Goal: Task Accomplishment & Management: Complete application form

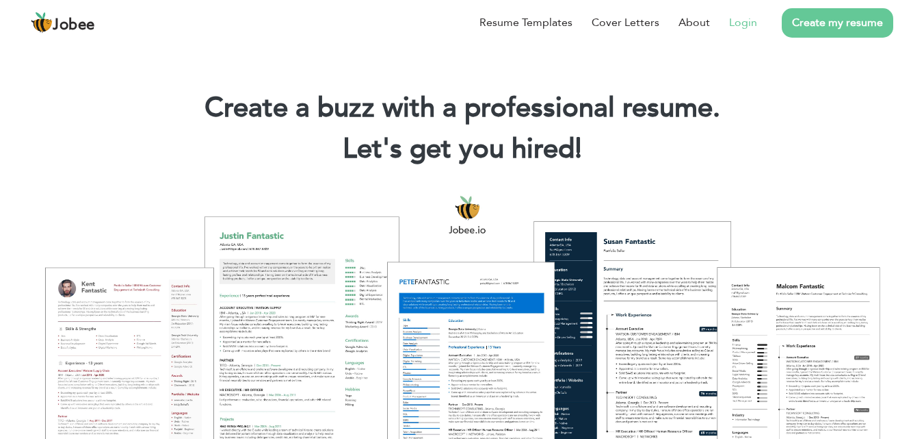
click at [740, 23] on link "Login" at bounding box center [743, 22] width 28 height 16
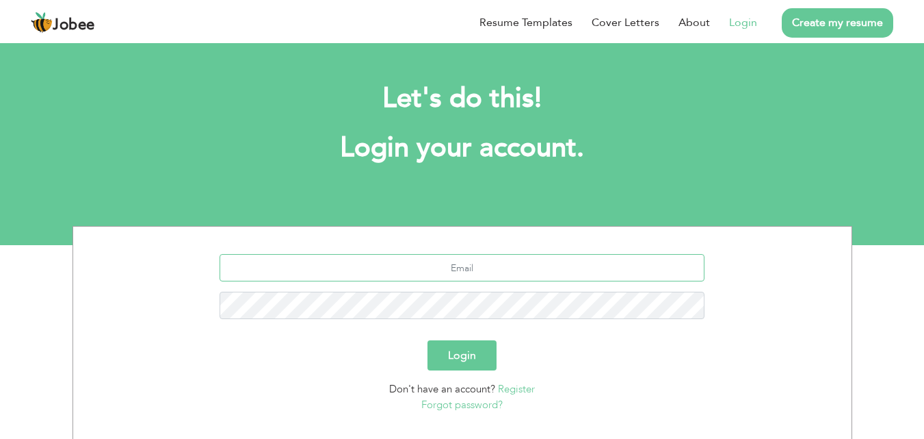
click at [444, 269] on input "text" at bounding box center [462, 267] width 485 height 27
type input "[EMAIL_ADDRESS][DOMAIN_NAME]"
click at [428, 340] on button "Login" at bounding box center [462, 355] width 69 height 30
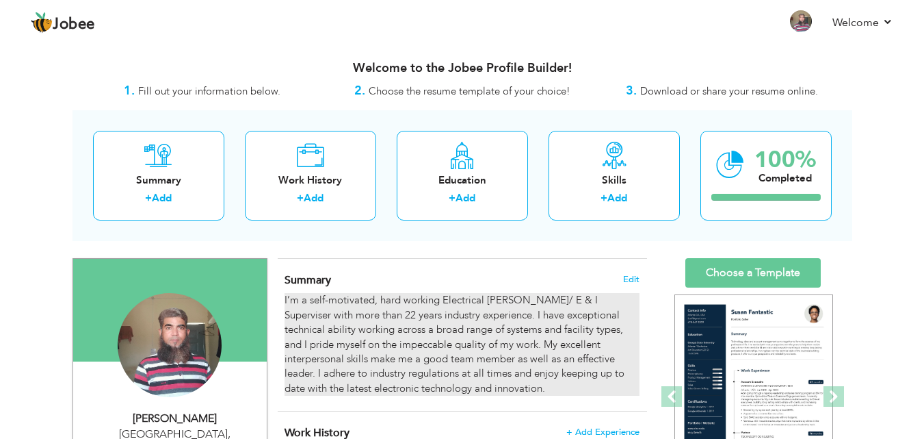
click at [536, 302] on div "I’m a self-motivated, hard working Electrical Foreman/ E & I Superviser with mo…" at bounding box center [462, 344] width 354 height 103
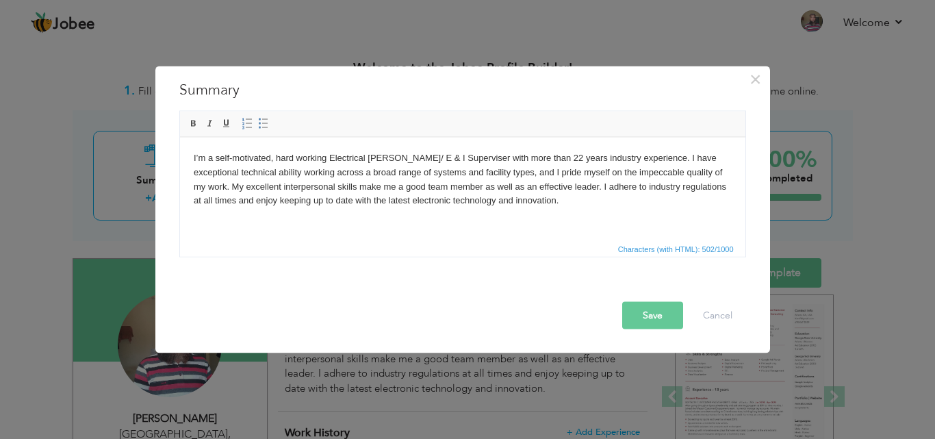
click at [544, 157] on body "I’m a self-motivated, hard working Electrical Foreman/ E & I Superviser with mo…" at bounding box center [462, 179] width 538 height 57
click at [655, 319] on button "Save" at bounding box center [652, 314] width 61 height 27
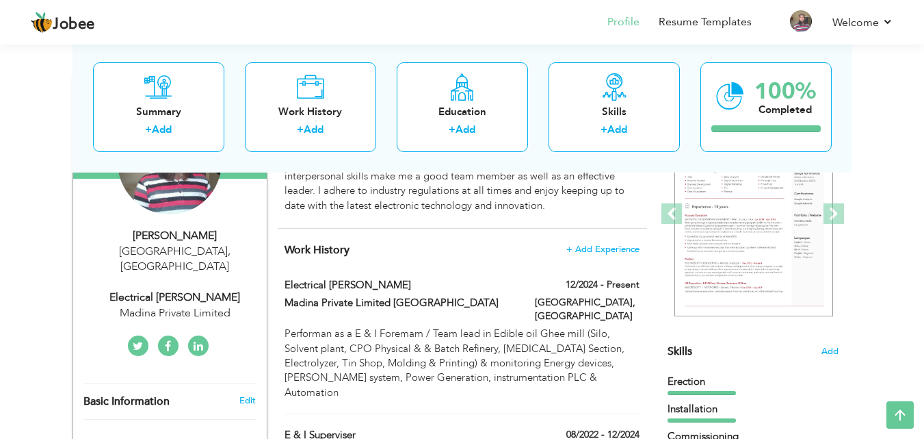
scroll to position [176, 0]
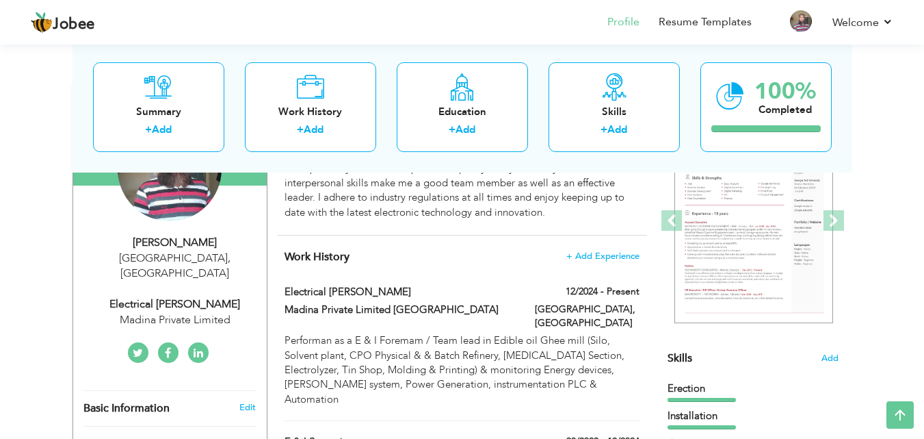
drag, startPoint x: 929, startPoint y: 47, endPoint x: 930, endPoint y: 66, distance: 19.2
click at [924, 66] on html "Jobee Profile Resume Templates Resume Templates Cover Letters About My Resume W…" at bounding box center [462, 43] width 924 height 439
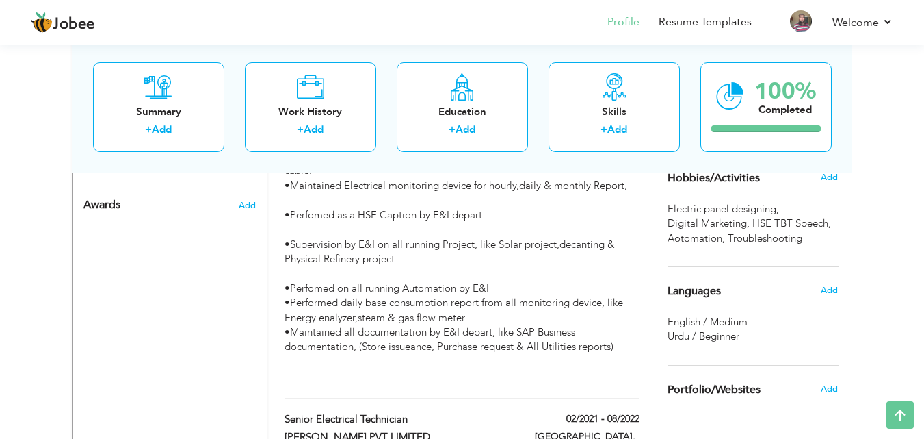
scroll to position [0, 0]
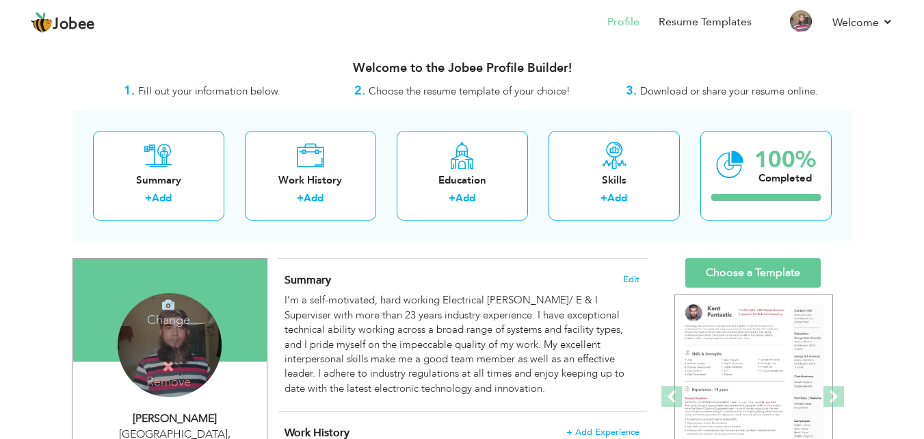
click at [174, 322] on h4 "Change" at bounding box center [169, 310] width 98 height 33
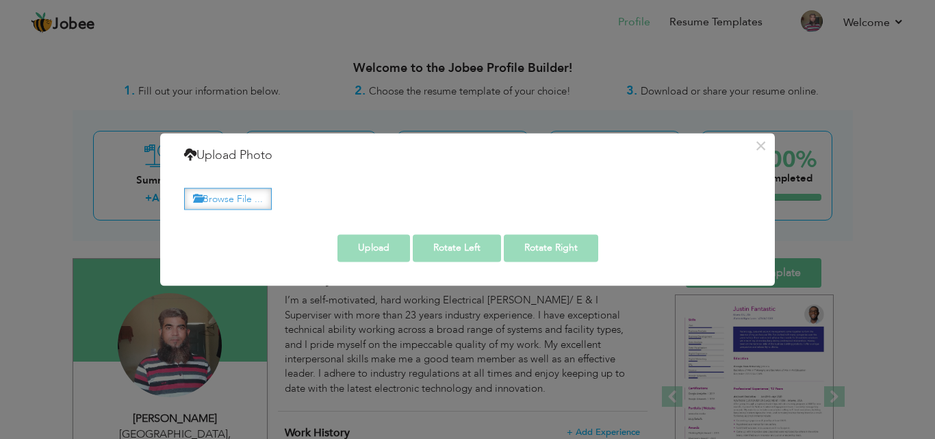
click at [218, 197] on label "Browse File ..." at bounding box center [228, 198] width 88 height 21
click at [0, 0] on input "Browse File ..." at bounding box center [0, 0] width 0 height 0
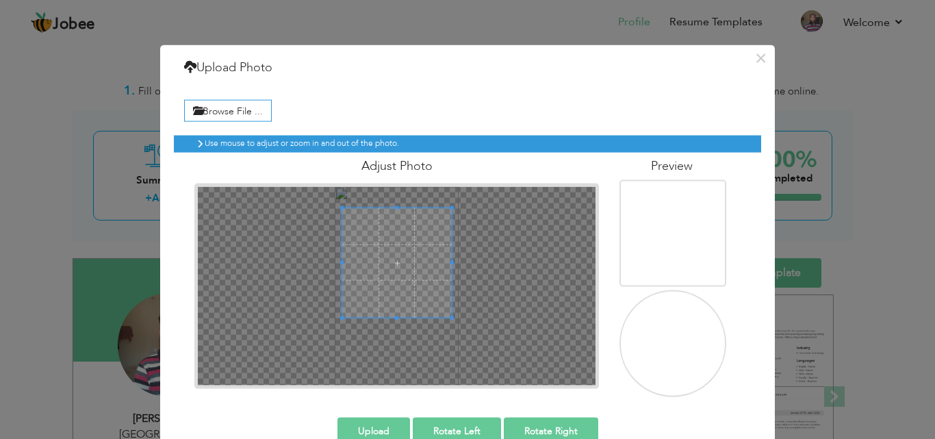
click at [398, 260] on span at bounding box center [396, 261] width 109 height 109
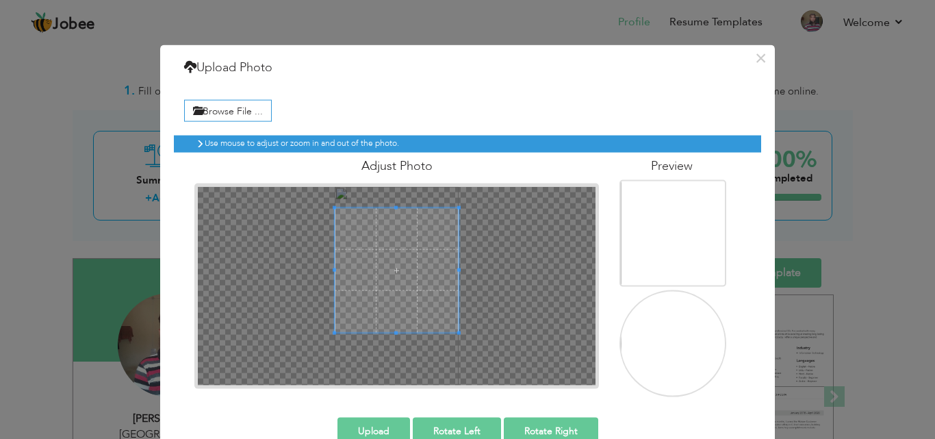
click at [318, 372] on div at bounding box center [397, 285] width 398 height 198
click at [385, 374] on div at bounding box center [397, 285] width 398 height 198
click at [754, 62] on button "×" at bounding box center [760, 58] width 22 height 22
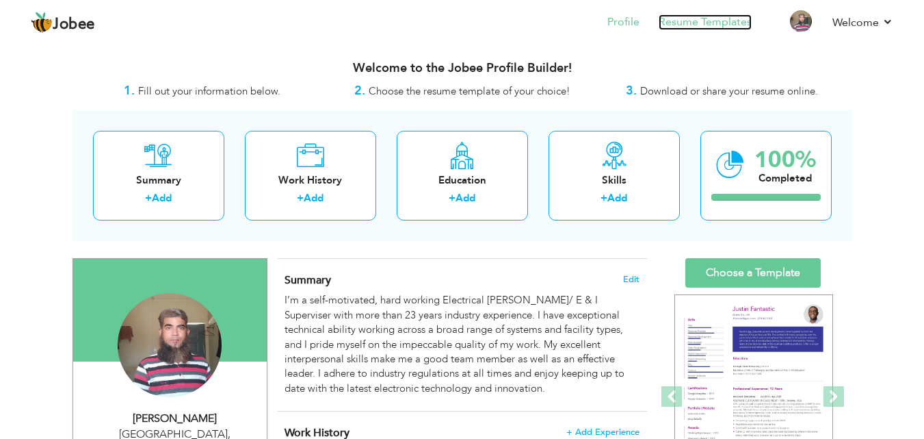
click at [691, 23] on link "Resume Templates" at bounding box center [705, 22] width 93 height 16
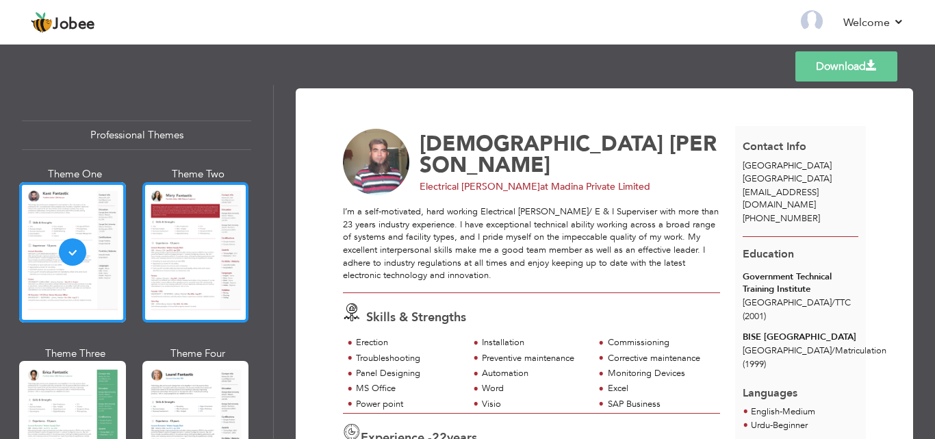
click at [170, 264] on div at bounding box center [195, 252] width 107 height 140
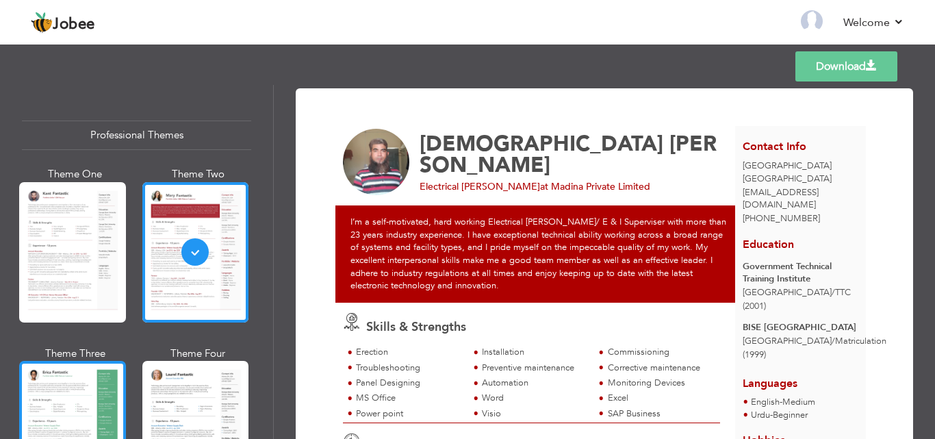
click at [96, 400] on div at bounding box center [72, 431] width 107 height 140
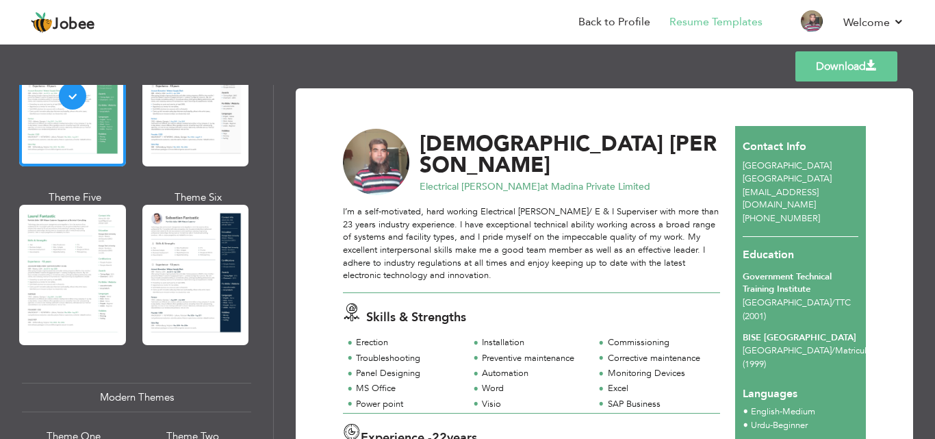
scroll to position [335, 0]
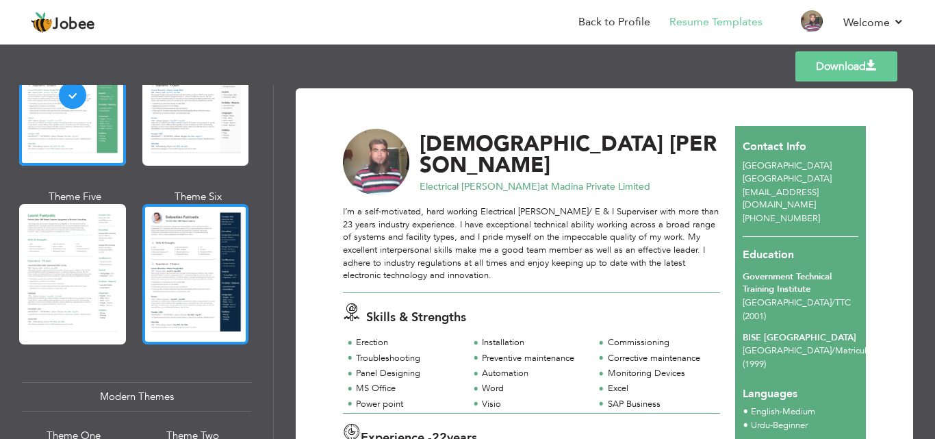
click at [209, 266] on div at bounding box center [195, 274] width 107 height 140
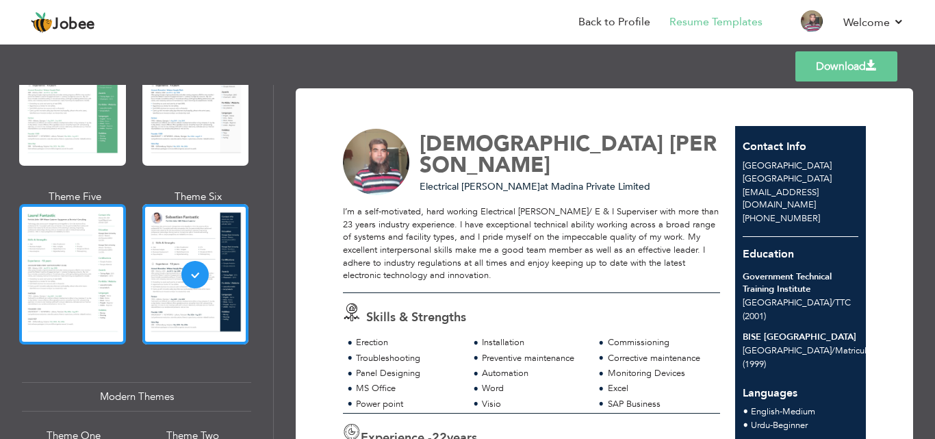
click at [98, 266] on div at bounding box center [72, 274] width 107 height 140
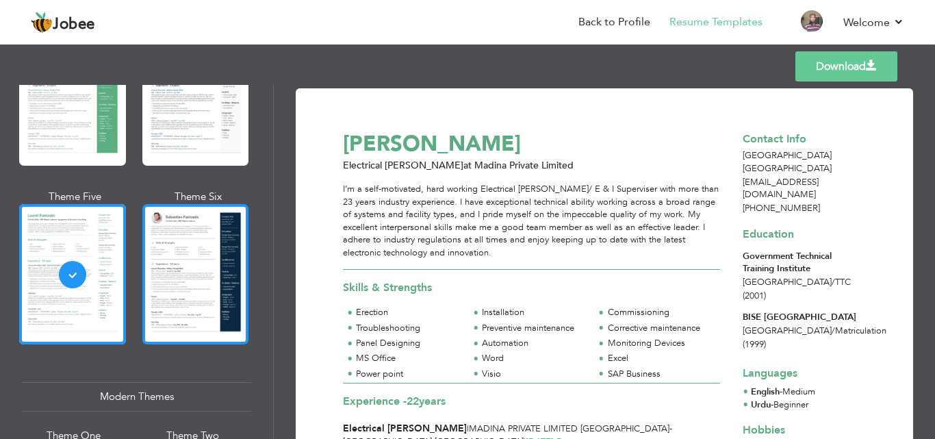
click at [203, 272] on div at bounding box center [195, 274] width 107 height 140
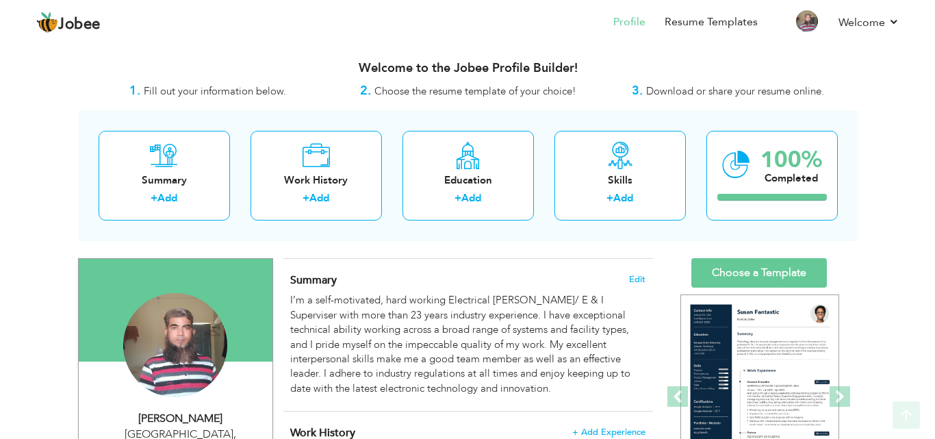
scroll to position [844, 0]
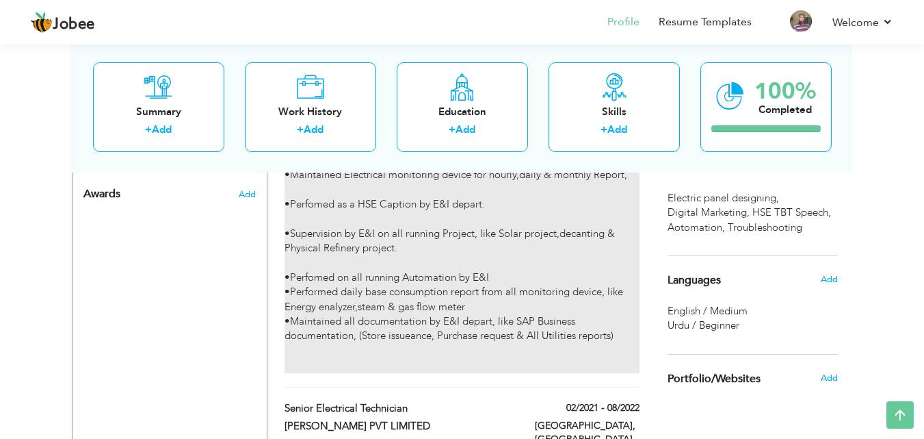
click at [539, 178] on div "• Maintained, Repaired and overhauling all equipment like control valve, pressu…" at bounding box center [462, 94] width 354 height 557
type input "E & I Superviser"
type input "United Industries pvt Limited"
type input "08/2022"
type input "12/2024"
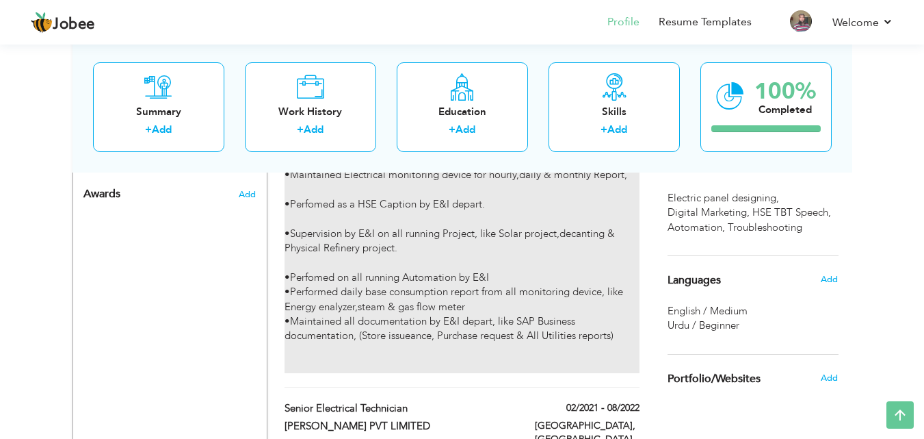
type input "[GEOGRAPHIC_DATA]"
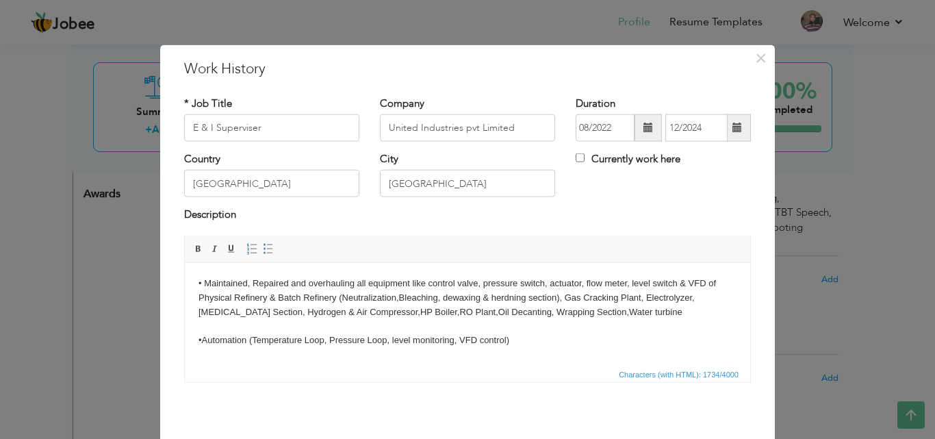
drag, startPoint x: 231, startPoint y: 131, endPoint x: 448, endPoint y: 223, distance: 235.7
click at [448, 223] on div "Description" at bounding box center [467, 216] width 566 height 18
click at [241, 131] on input "E & I Superviser" at bounding box center [271, 127] width 175 height 27
type input "E & I Supervisor"
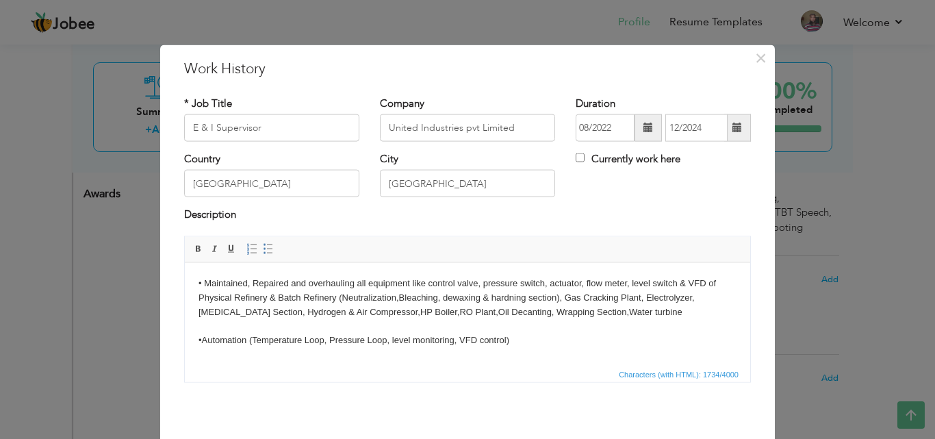
drag, startPoint x: 426, startPoint y: 310, endPoint x: 439, endPoint y: 329, distance: 23.2
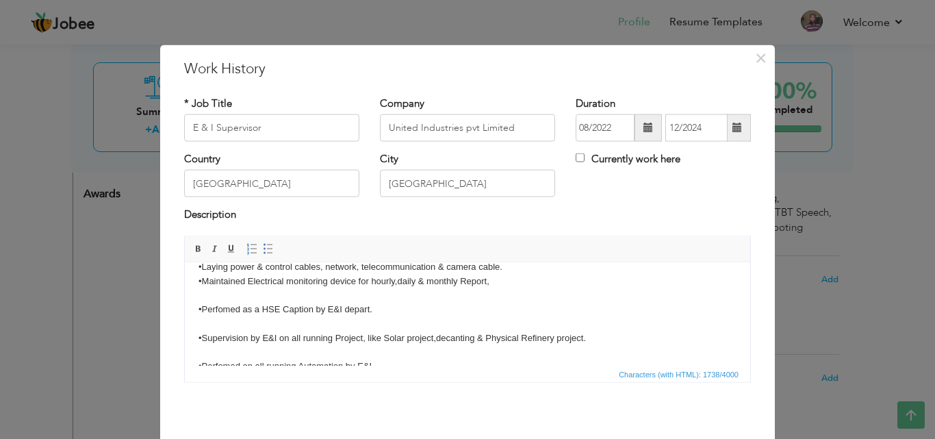
scroll to position [252, 0]
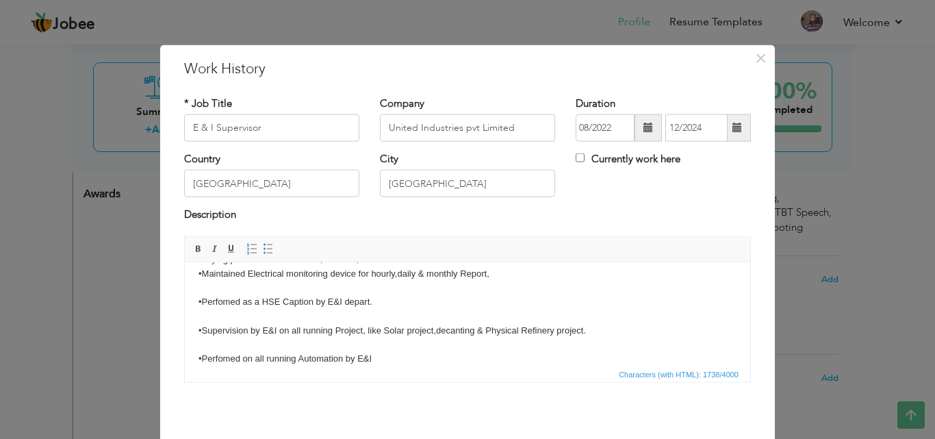
click at [434, 330] on body "• Maintained, Repaired and overhauling all equipment like control valve, pressu…" at bounding box center [467, 230] width 538 height 413
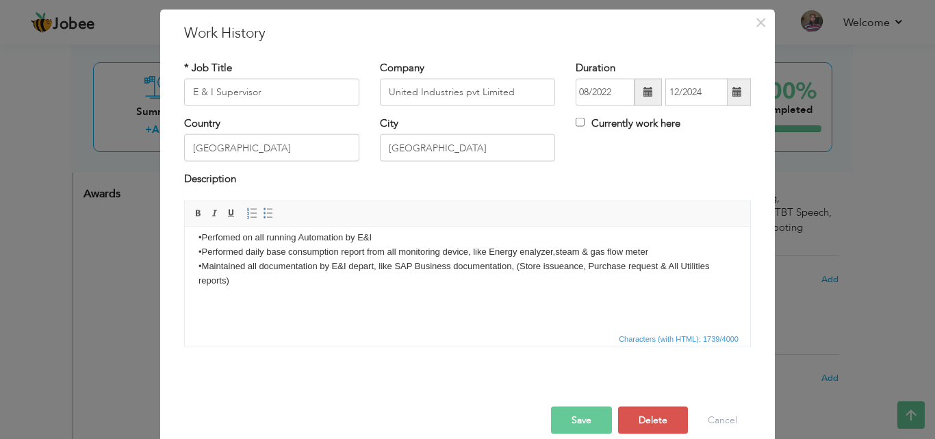
scroll to position [54, 0]
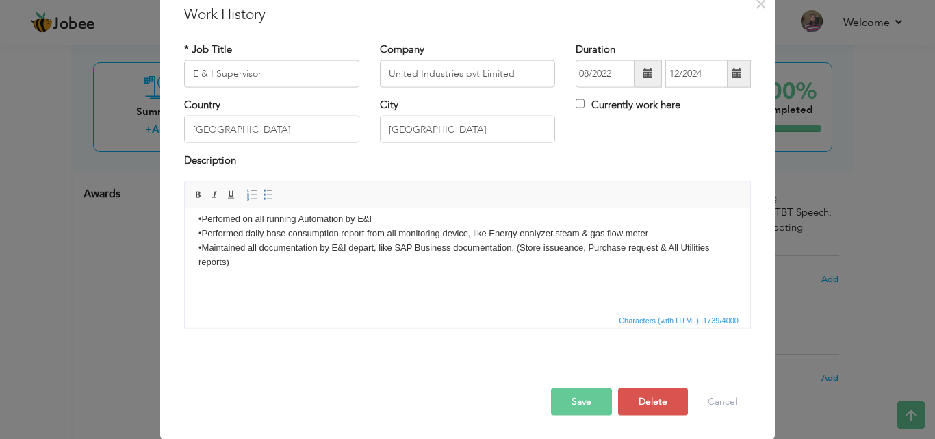
click at [566, 401] on button "Save" at bounding box center [581, 400] width 61 height 27
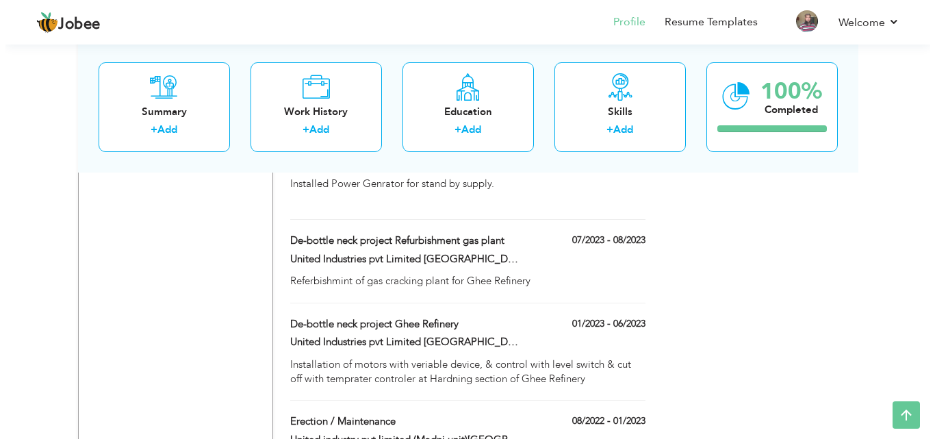
scroll to position [3100, 0]
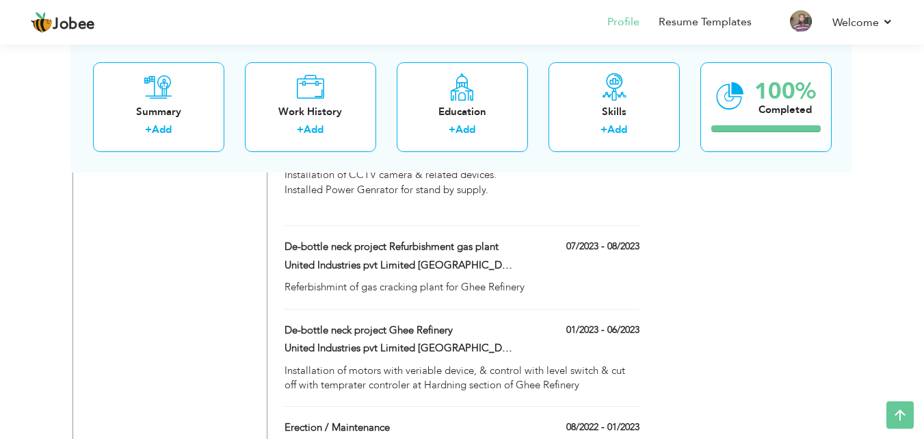
click at [463, 438] on label "United industry pvt limited (Madni unit)[GEOGRAPHIC_DATA]" at bounding box center [400, 446] width 230 height 14
type input "Erection / Maintenance"
type input "United industry pvt limited (Madni unit)[GEOGRAPHIC_DATA]"
type input "08/2022"
type input "01/2023"
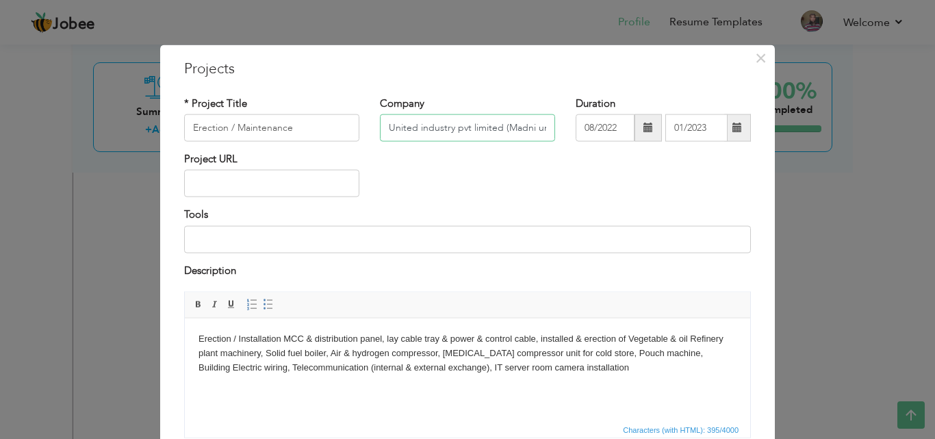
click at [517, 134] on input "United industry pvt limited (Madni unit)[GEOGRAPHIC_DATA]" at bounding box center [467, 127] width 175 height 27
click at [530, 129] on input "United industry pvt limited (Madni unit)[GEOGRAPHIC_DATA]" at bounding box center [467, 127] width 175 height 27
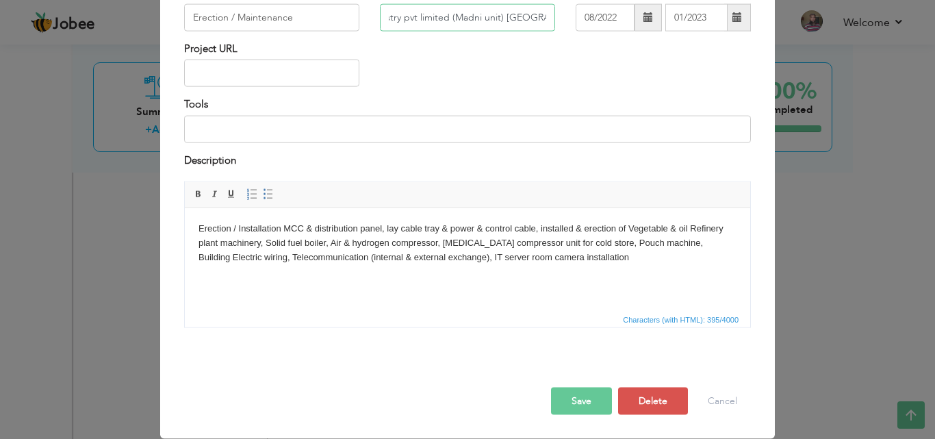
type input "United industry pvt limited (Madni unit) [GEOGRAPHIC_DATA]"
click at [577, 402] on button "Save" at bounding box center [581, 400] width 61 height 27
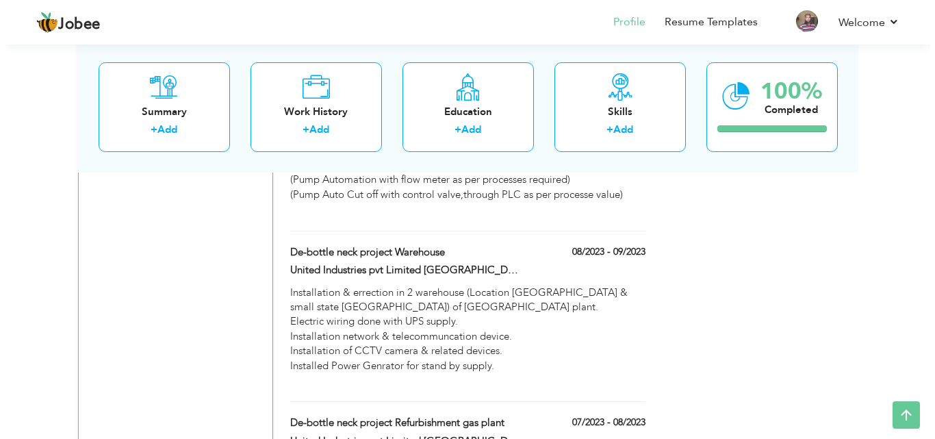
scroll to position [2917, 0]
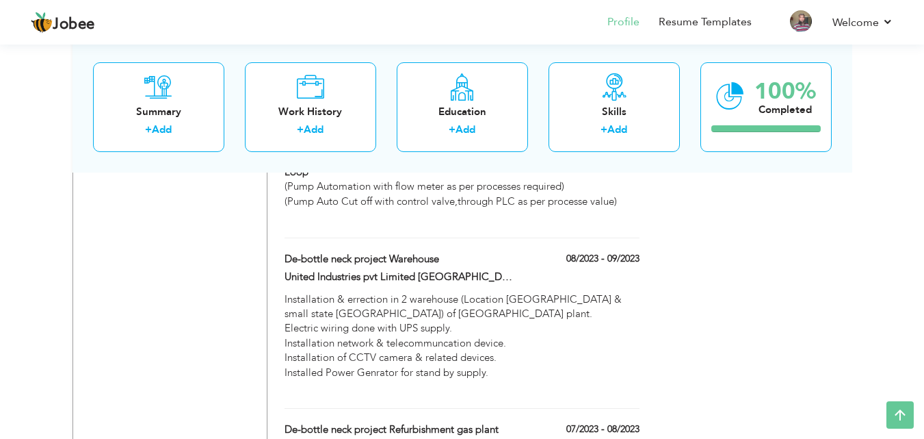
click at [449, 422] on div "De-bottle neck project Refurbishment gas plant" at bounding box center [399, 431] width 250 height 18
type input "De-bottle neck project Refurbishment gas plant"
type input "United Industries pvt Limited [GEOGRAPHIC_DATA]"
type input "07/2023"
type input "08/2023"
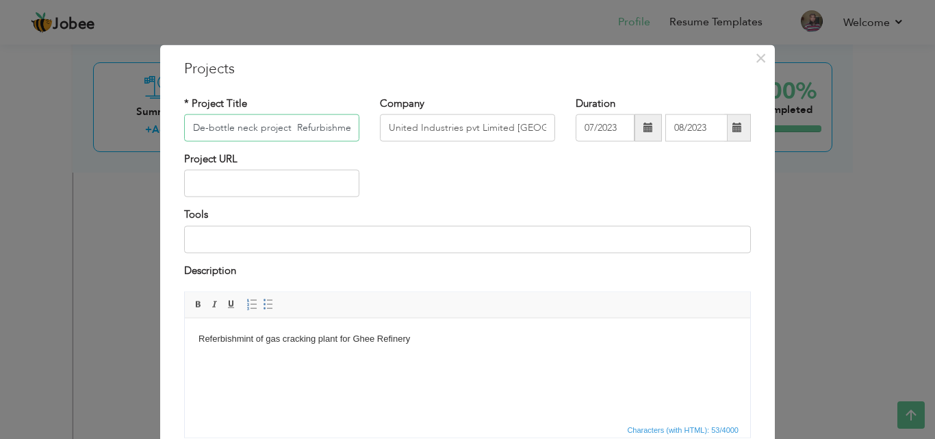
scroll to position [0, 47]
click at [527, 129] on input "United Industries pvt Limited [GEOGRAPHIC_DATA]" at bounding box center [467, 127] width 175 height 27
click at [253, 125] on input "De-bottle neck project Refurbishment gas plant" at bounding box center [271, 127] width 175 height 27
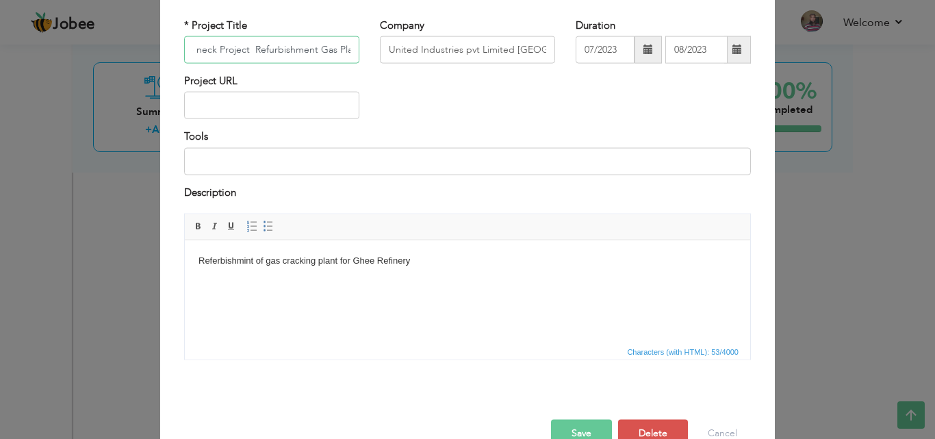
scroll to position [110, 0]
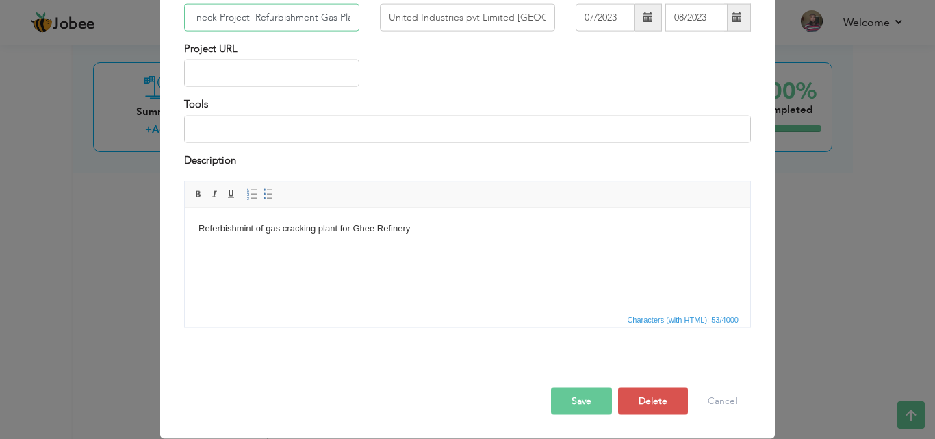
type input "De-bottle neck Project Refurbishment Gas Plant"
click at [272, 227] on body "Referbishmint of gas cracking plant for Ghee Refinery" at bounding box center [467, 228] width 538 height 14
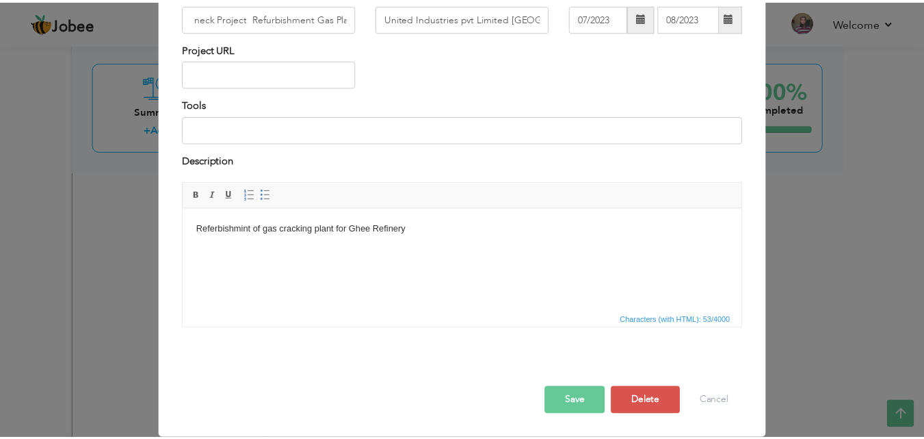
scroll to position [0, 0]
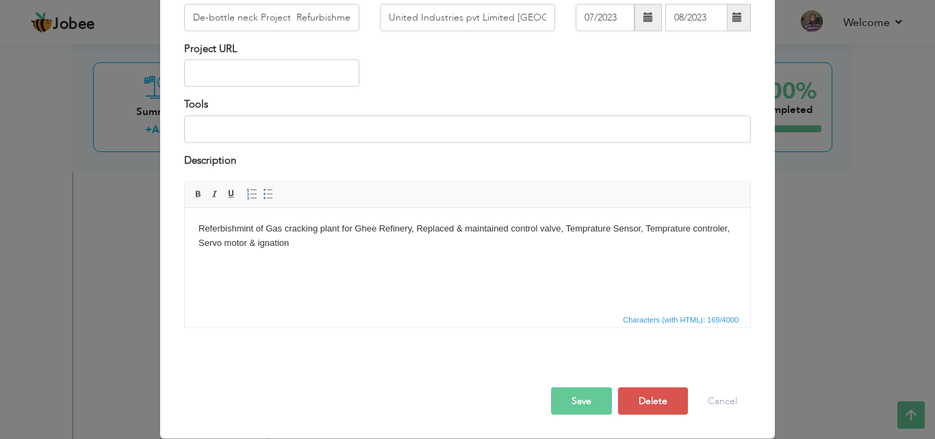
click at [273, 243] on body "Referbishmint of Gas cracking plant for Ghee Refinery, Replaced & maintained co…" at bounding box center [467, 235] width 538 height 29
click at [258, 236] on body "Referbishmint of Gas cracking plant for Ghee Refinery, Replaced & maintained co…" at bounding box center [467, 235] width 538 height 29
click at [575, 403] on button "Save" at bounding box center [581, 400] width 61 height 27
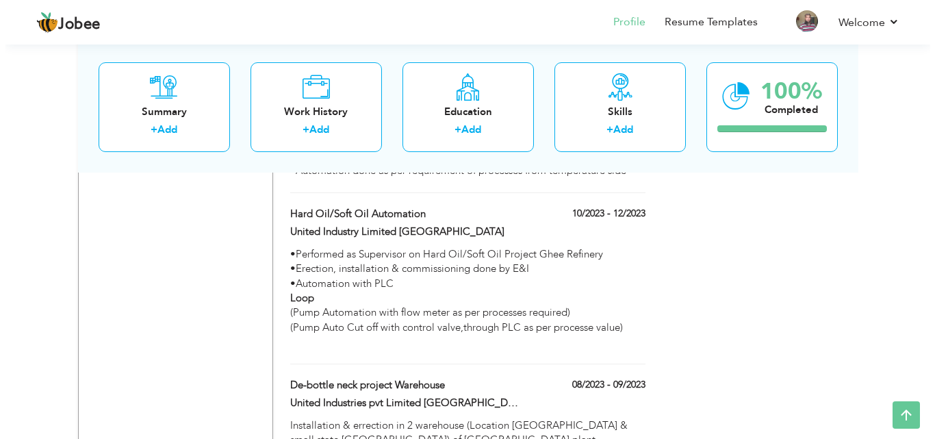
scroll to position [2760, 0]
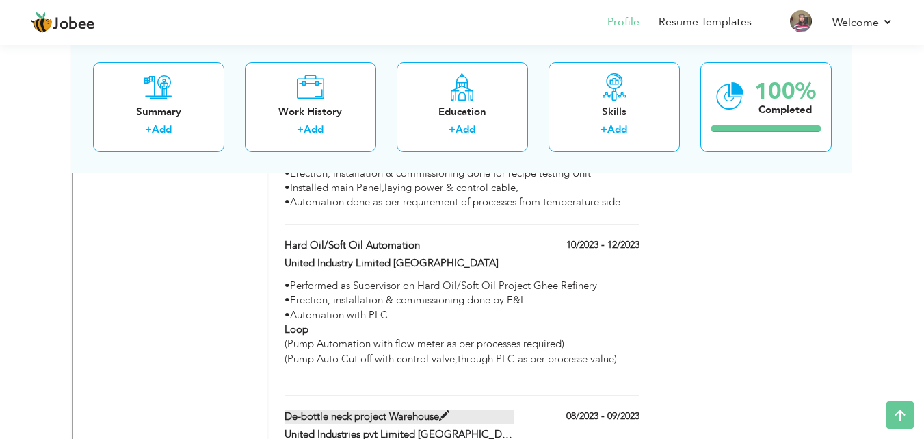
click at [355, 409] on label "De-bottle neck project Warehouse" at bounding box center [400, 416] width 230 height 14
type input "De-bottle neck project Warehouse"
type input "08/2023"
type input "09/2023"
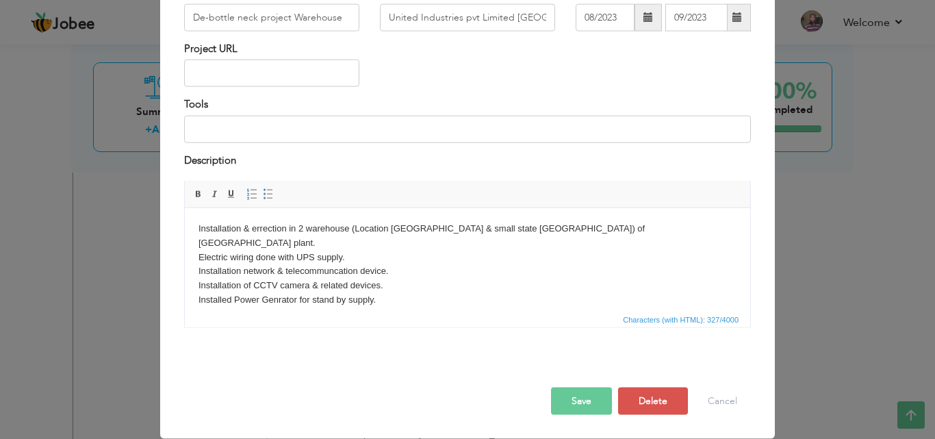
scroll to position [0, 0]
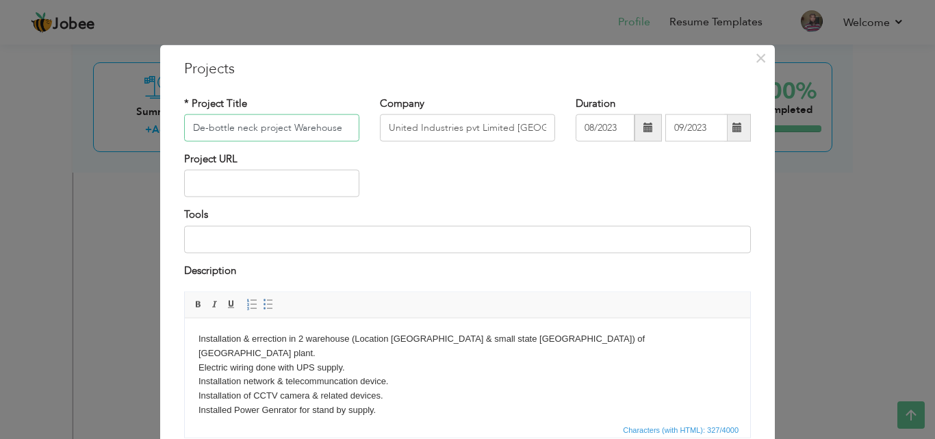
click at [261, 126] on input "De-bottle neck project Warehouse" at bounding box center [271, 127] width 175 height 27
type input "De-bottle neck Project Warehouse"
click at [311, 335] on body "Installation & errection in 2 warehouse (Location [GEOGRAPHIC_DATA] & small sta…" at bounding box center [467, 381] width 538 height 100
click at [447, 339] on body "Installation & errection in 2 Warehouse (Location [GEOGRAPHIC_DATA] & small sta…" at bounding box center [467, 381] width 538 height 100
drag, startPoint x: 471, startPoint y: 335, endPoint x: 484, endPoint y: 367, distance: 34.1
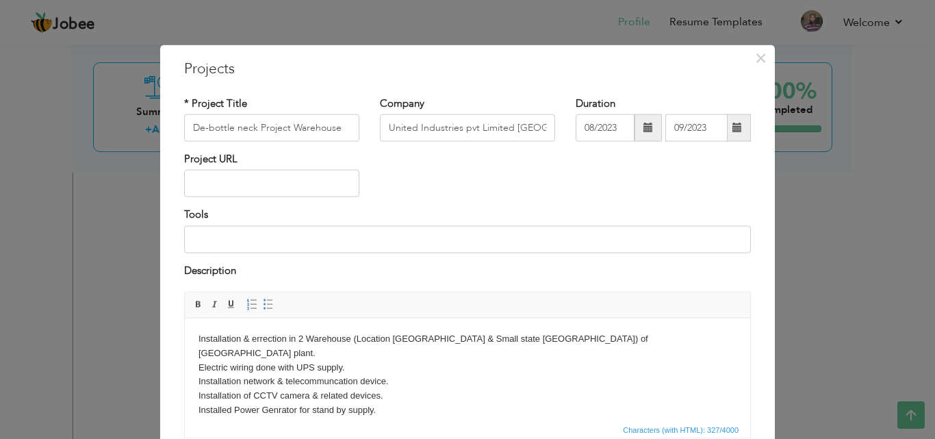
click at [470, 337] on body "Installation & errection in 2 Warehouse (Location [GEOGRAPHIC_DATA] & Small sta…" at bounding box center [467, 381] width 538 height 100
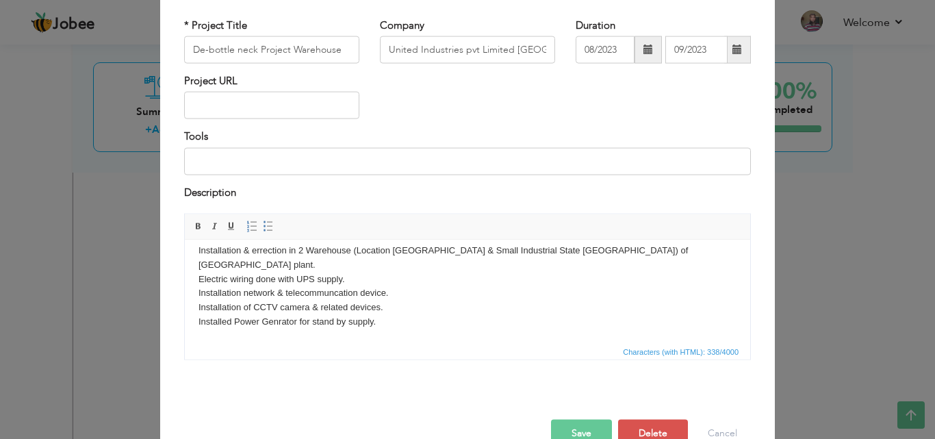
scroll to position [110, 0]
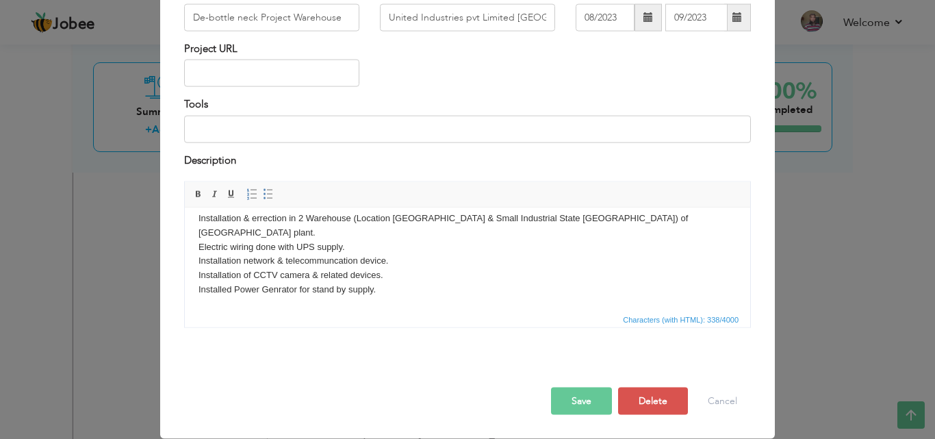
click at [568, 397] on button "Save" at bounding box center [581, 400] width 61 height 27
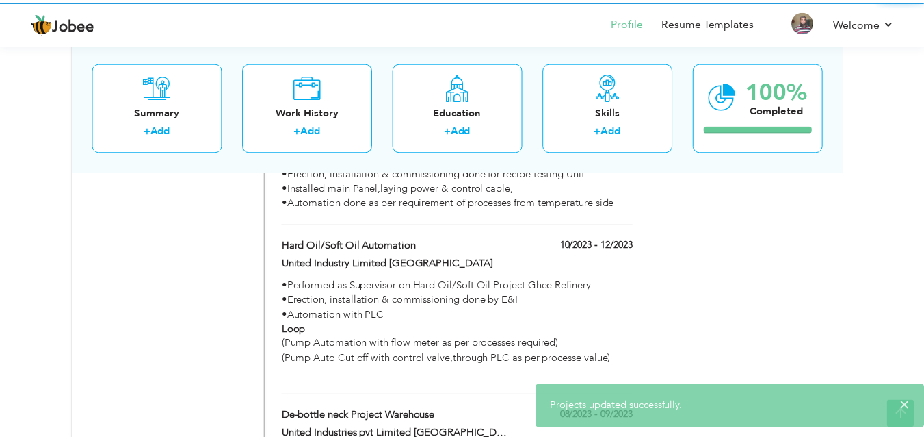
scroll to position [0, 0]
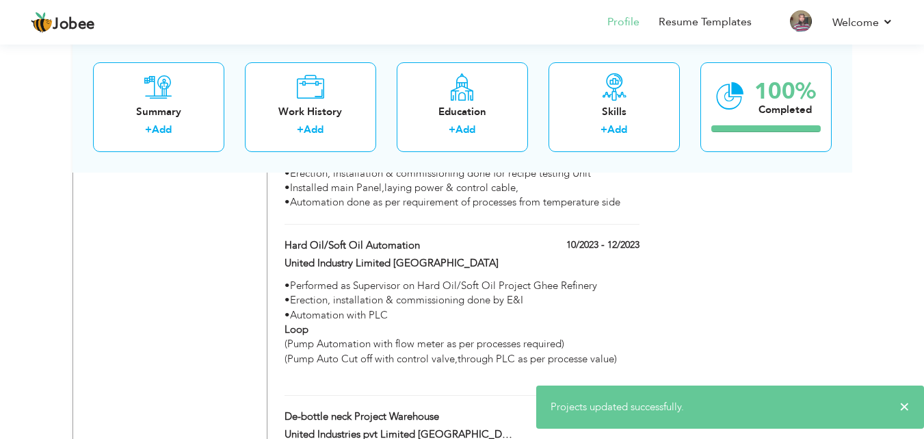
drag, startPoint x: 924, startPoint y: 340, endPoint x: 922, endPoint y: 322, distance: 18.6
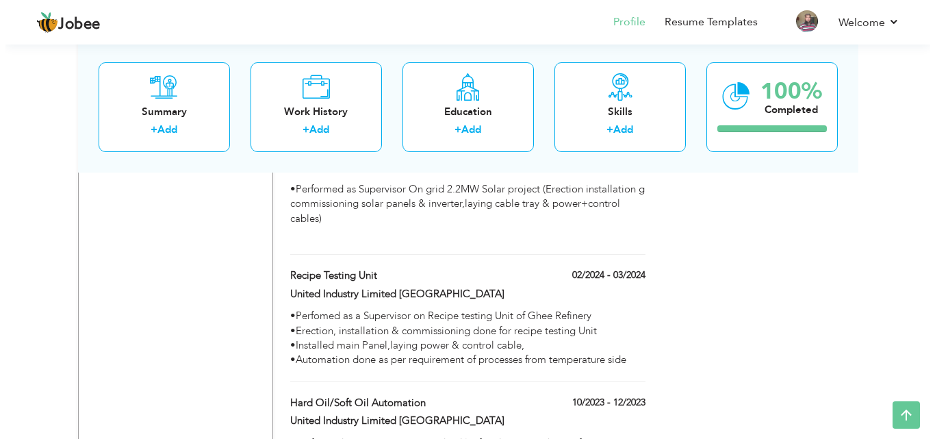
scroll to position [2590, 0]
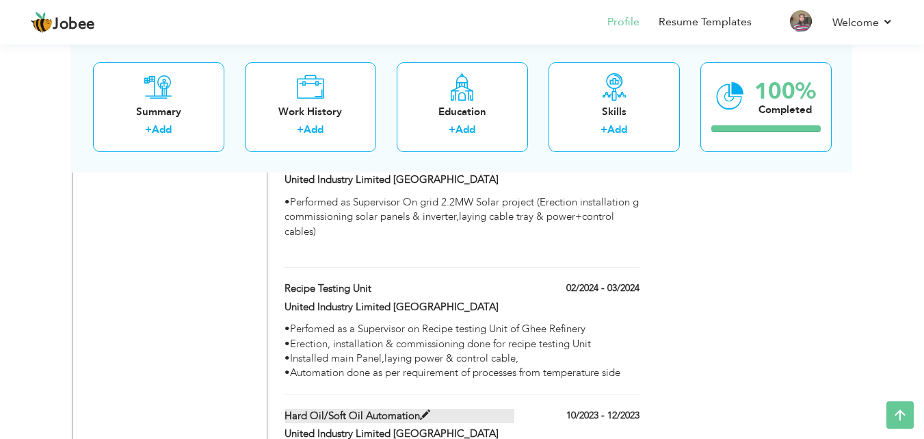
click at [337, 408] on label "Hard Oil/Soft Oil Automation" at bounding box center [400, 415] width 230 height 14
type input "Hard Oil/Soft Oil Automation"
type input "United Industry Limited [GEOGRAPHIC_DATA]"
type input "10/2023"
type input "12/2023"
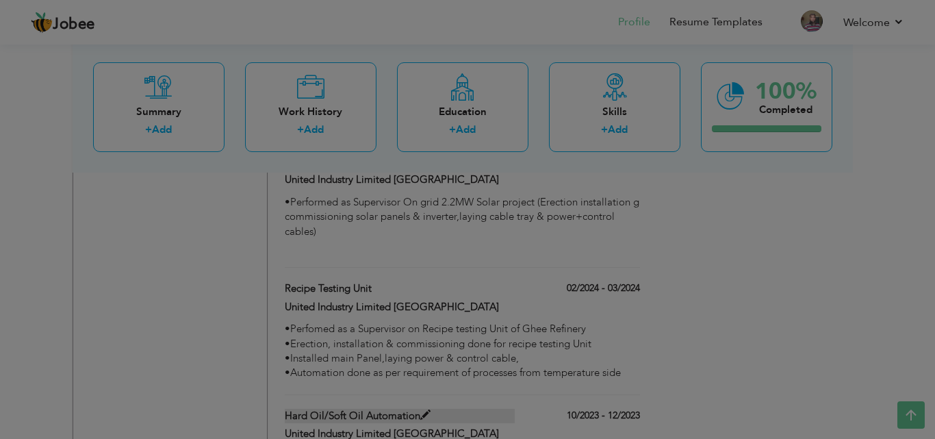
scroll to position [0, 0]
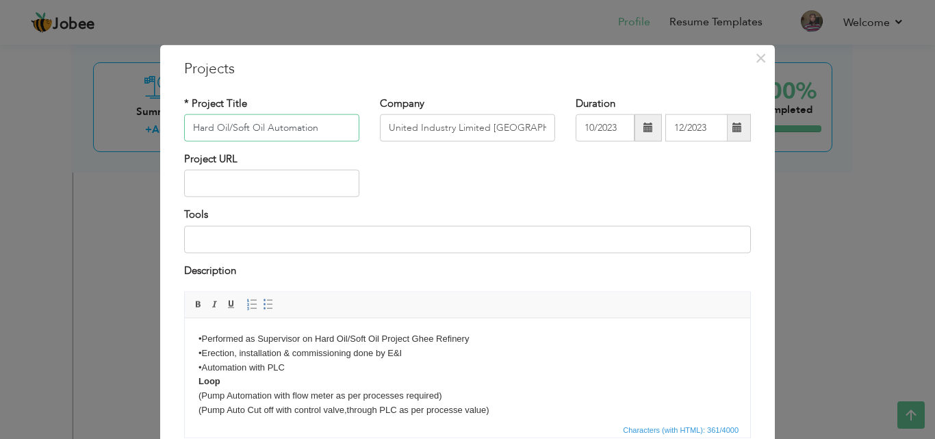
click at [223, 127] on input "Hard Oil/Soft Oil Automation" at bounding box center [271, 127] width 175 height 27
click at [323, 126] on input "Hard Oil / Soft Oil Automation" at bounding box center [271, 127] width 175 height 27
type input "Hard Oil / Soft Oil Automation"
click at [348, 338] on body "•Performed as Supervisor on Hard Oil/Soft Oil Project Ghee Refinery •Erection, …" at bounding box center [467, 381] width 538 height 100
click at [415, 337] on body "•Performed as Supervisor on Hard Oil / Soft Oil Project Ghee Refinery •Erection…" at bounding box center [467, 381] width 538 height 100
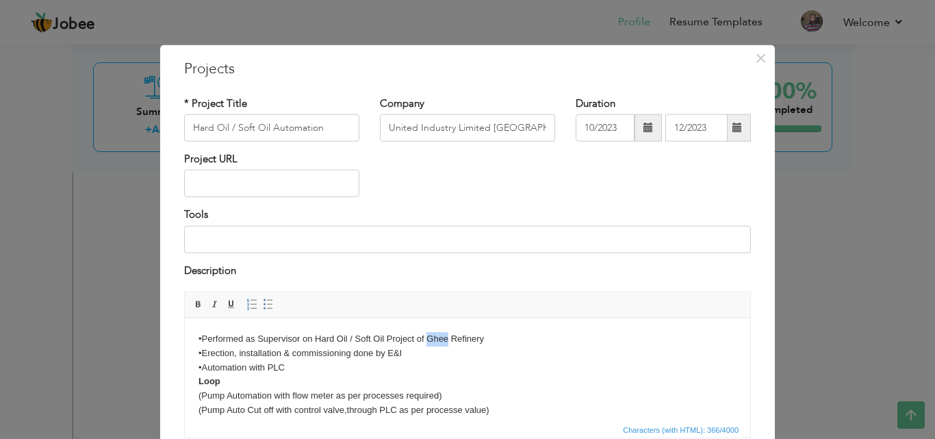
drag, startPoint x: 447, startPoint y: 338, endPoint x: 425, endPoint y: 339, distance: 22.6
click at [425, 339] on body "•Performed as Supervisor on Hard Oil / Soft Oil Project of Ghee Refinery •Erect…" at bounding box center [467, 381] width 538 height 100
click at [209, 353] on body "•Performed as Supervisor on Hard Oil / Soft Oil Project of Batch Refinery •Erec…" at bounding box center [467, 381] width 538 height 100
click at [244, 374] on body "•Performed as Supervisor on Hard Oil / Soft Oil Project of Batch Refinery •Erre…" at bounding box center [467, 381] width 538 height 100
click at [287, 366] on body "•Performed as Supervisor on Hard Oil / Soft Oil Project of Batch Refinery •Erre…" at bounding box center [467, 381] width 538 height 100
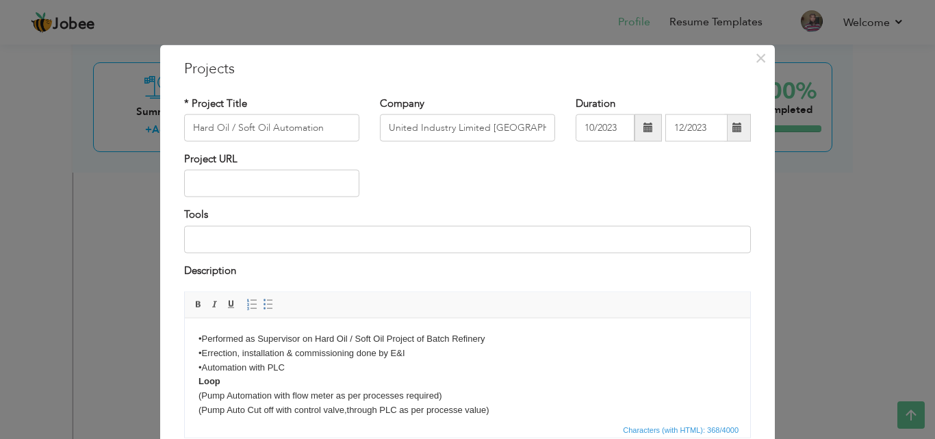
click at [198, 379] on strong "Loop" at bounding box center [209, 380] width 22 height 10
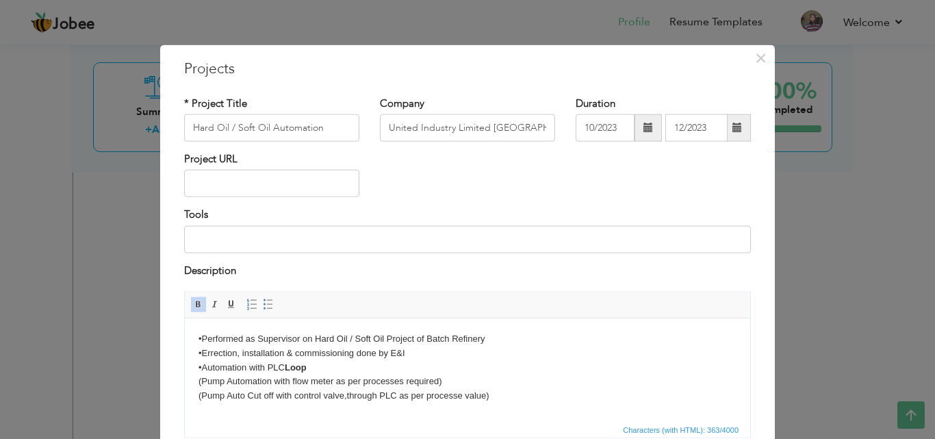
click at [265, 387] on body "•Performed as Supervisor on Hard Oil / Soft Oil Project of Batch Refinery •Erre…" at bounding box center [467, 374] width 538 height 86
click at [226, 127] on input "Hard Oil / Soft Oil Automation" at bounding box center [271, 127] width 175 height 27
click at [232, 125] on input "Hard Oil / Soft Oil Automation" at bounding box center [271, 127] width 175 height 27
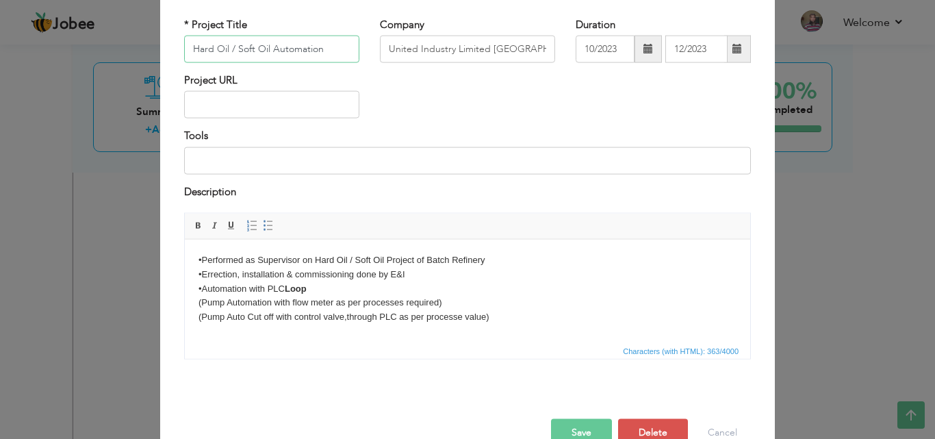
scroll to position [110, 0]
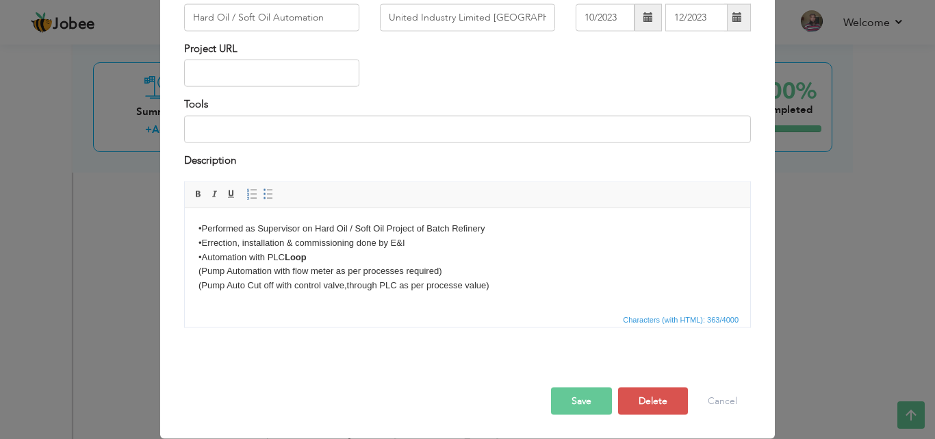
click at [566, 396] on button "Save" at bounding box center [581, 400] width 61 height 27
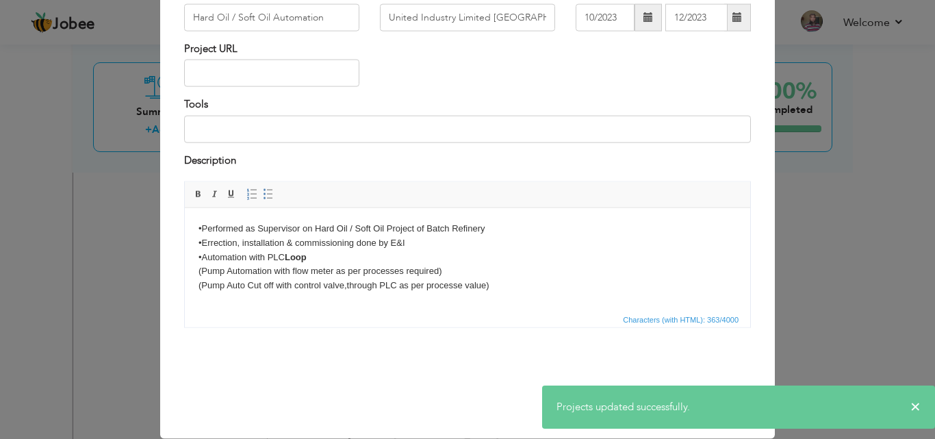
scroll to position [0, 0]
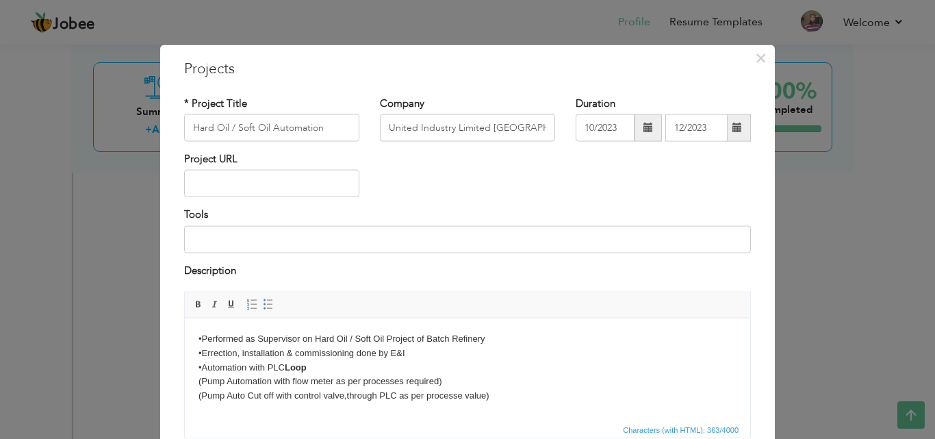
click at [205, 380] on body "•Performed as Supervisor on Hard Oil / Soft Oil Project of Batch Refinery •Erre…" at bounding box center [467, 374] width 538 height 86
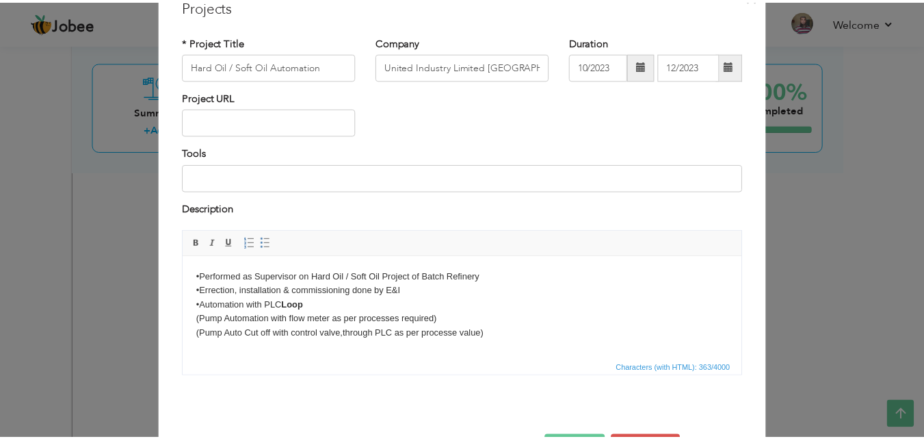
scroll to position [110, 0]
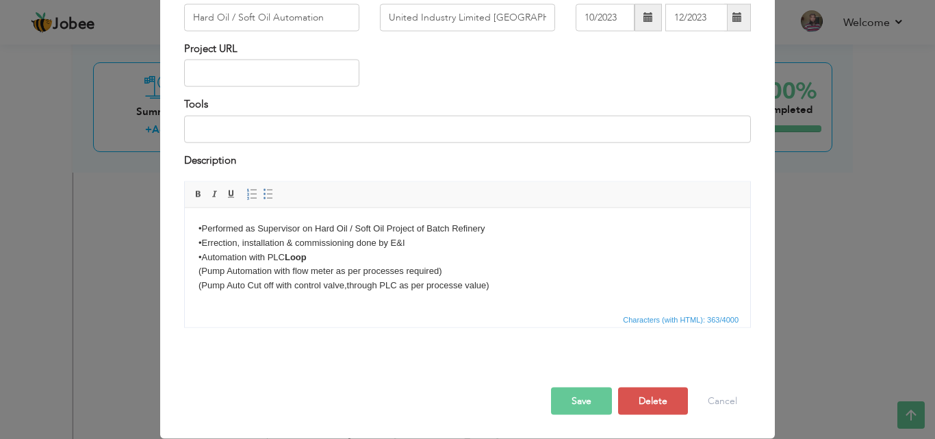
click at [569, 400] on button "Save" at bounding box center [581, 400] width 61 height 27
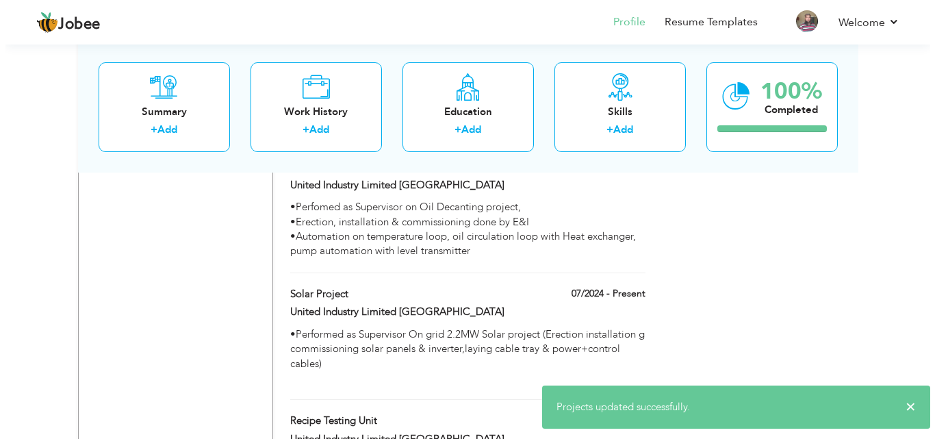
scroll to position [2445, 0]
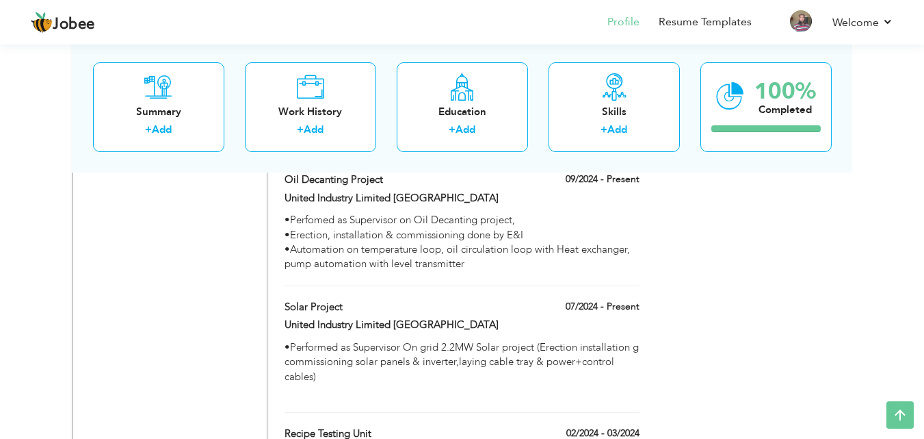
type input "Recipe Testing Unit"
type input "02/2024"
type input "03/2024"
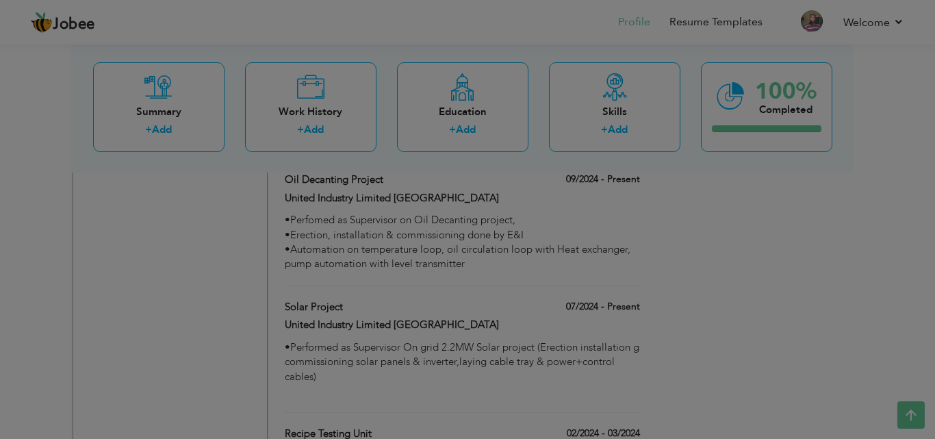
scroll to position [0, 0]
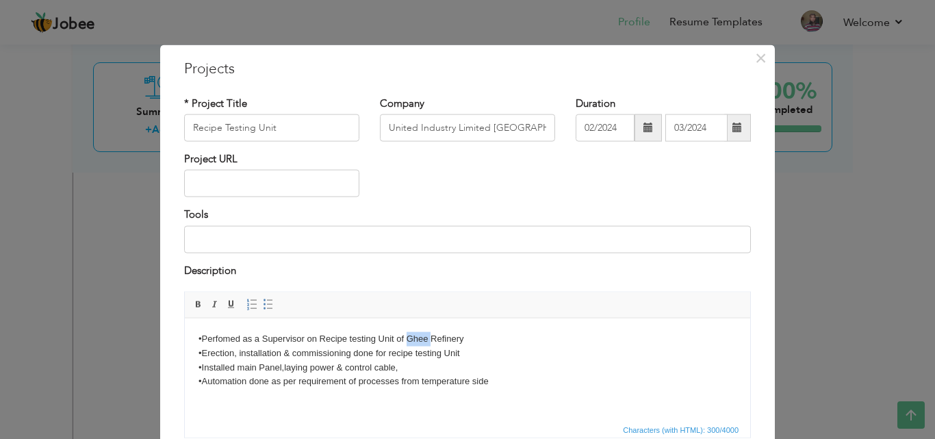
drag, startPoint x: 429, startPoint y: 340, endPoint x: 408, endPoint y: 343, distance: 20.7
click at [408, 343] on body "•Perfomed as a Supervisor on Recipe testing Unit of Ghee Refinery •Erection, in…" at bounding box center [467, 359] width 538 height 57
drag, startPoint x: 288, startPoint y: 364, endPoint x: 284, endPoint y: 380, distance: 16.3
click at [288, 364] on body "•Perfomed as a Supervisor on Recipe testing Unit of Batch Refinery •Erection, i…" at bounding box center [467, 359] width 538 height 57
click at [284, 371] on body "•Perfomed as a Supervisor on Recipe testing Unit of Batch Refinery •Erection, i…" at bounding box center [467, 359] width 538 height 57
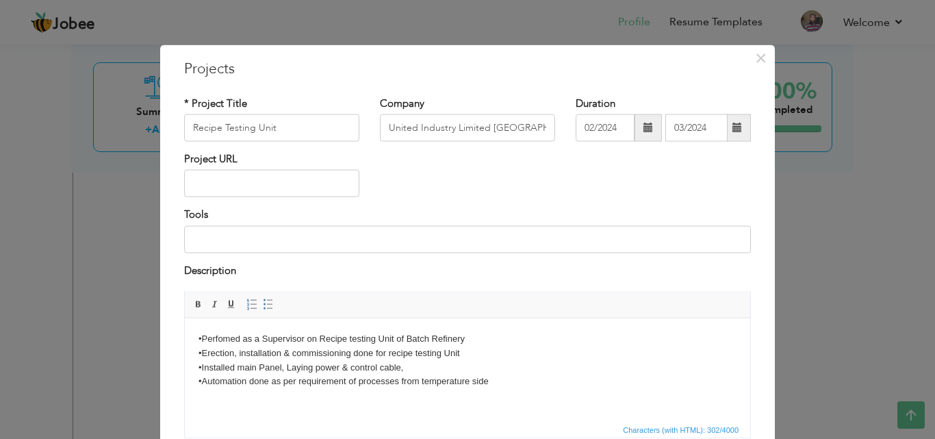
click at [495, 380] on body "•Perfomed as a Supervisor on Recipe testing Unit of Batch Refinery •Erection, i…" at bounding box center [467, 359] width 538 height 57
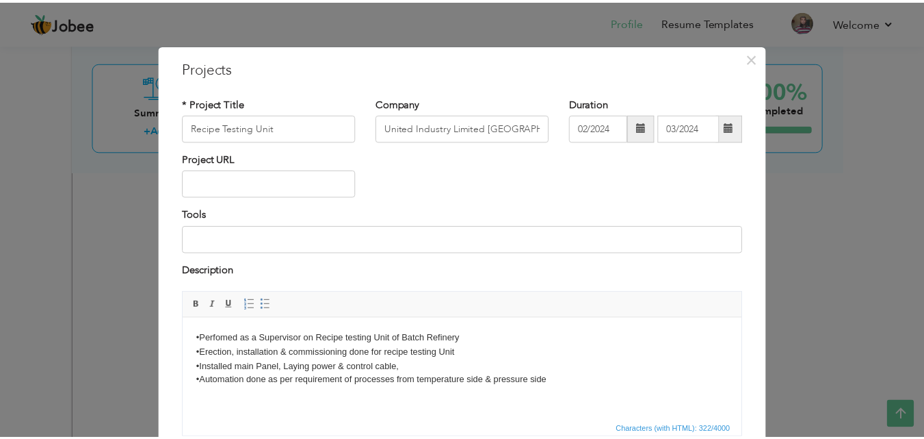
scroll to position [110, 0]
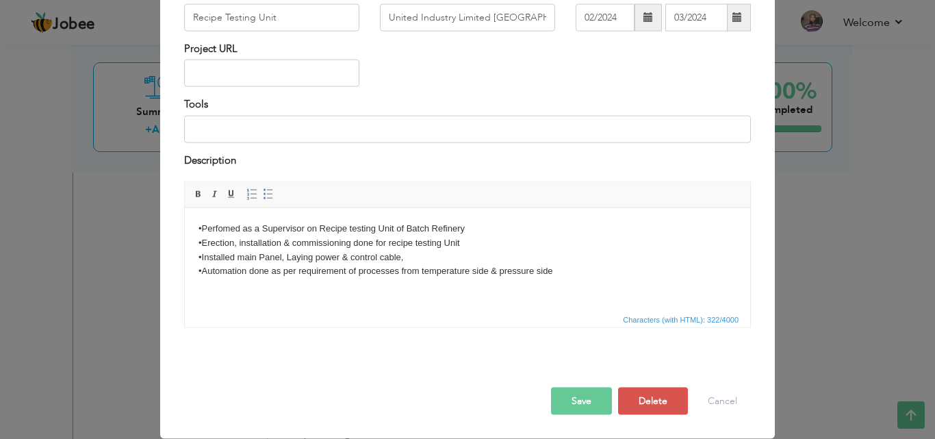
click at [583, 399] on button "Save" at bounding box center [581, 400] width 61 height 27
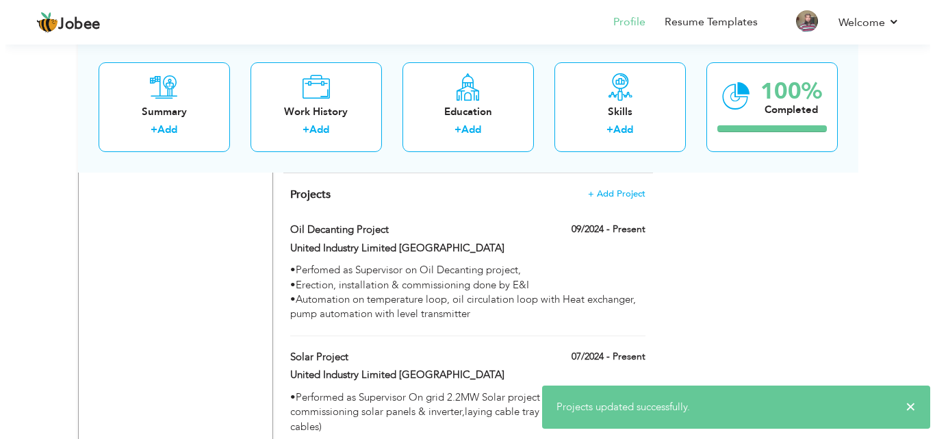
scroll to position [2312, 0]
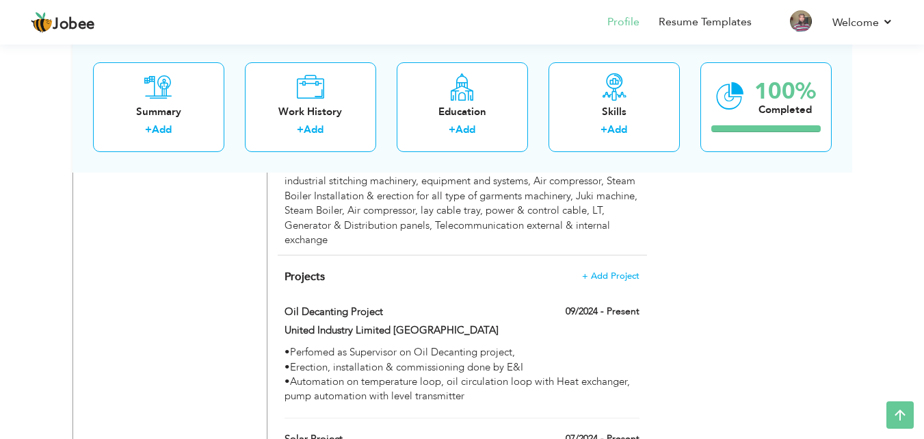
type input "Solar Project"
type input "07/2024"
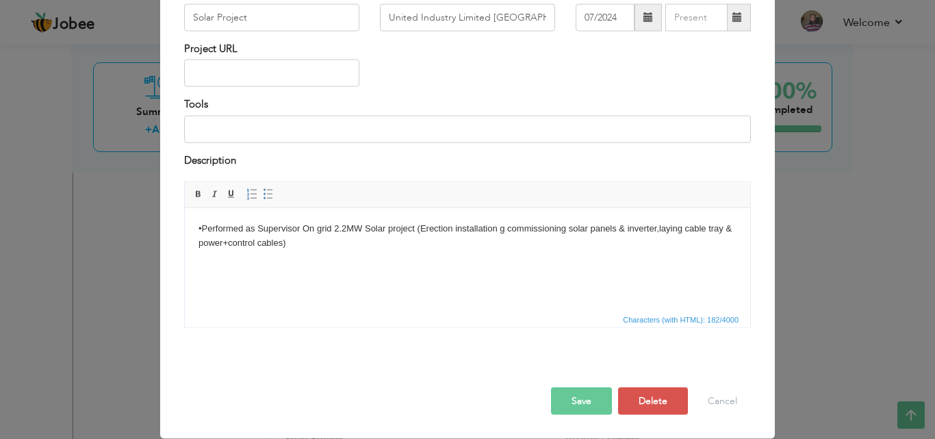
scroll to position [0, 0]
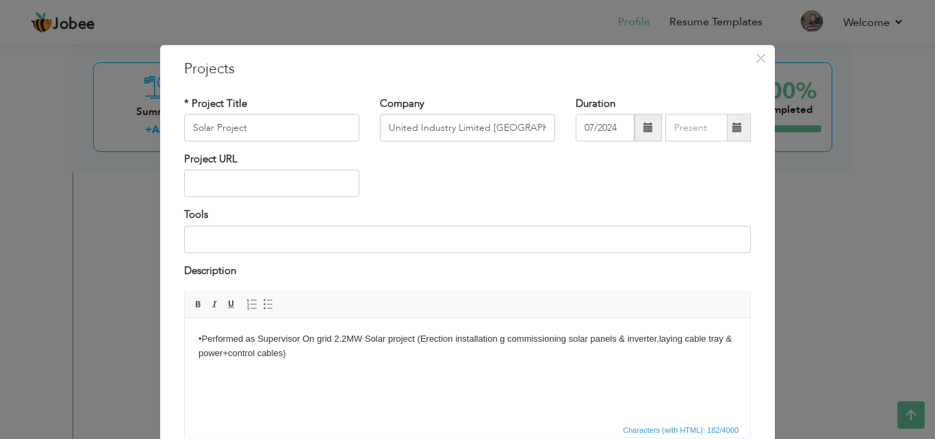
click at [324, 339] on body "•Performed as Supervisor On grid 2.2MW Solar project (Erection installation g c…" at bounding box center [467, 352] width 538 height 42
click at [509, 339] on body "•Performed as Supervisor On Grid 2.2MW Solar Project (Erection installation g c…" at bounding box center [467, 352] width 538 height 42
click at [661, 337] on body "•Performed as Supervisor On Grid 2.2MW Solar Project (Erection installation & c…" at bounding box center [467, 352] width 538 height 42
click at [206, 354] on body "•Performed as Supervisor On Grid 2.2MW Solar Project (Erection installation & c…" at bounding box center [467, 352] width 538 height 42
click at [247, 350] on body "•Performed as Supervisor On Grid 2.2MW Solar Project (Erection installation & c…" at bounding box center [467, 352] width 538 height 42
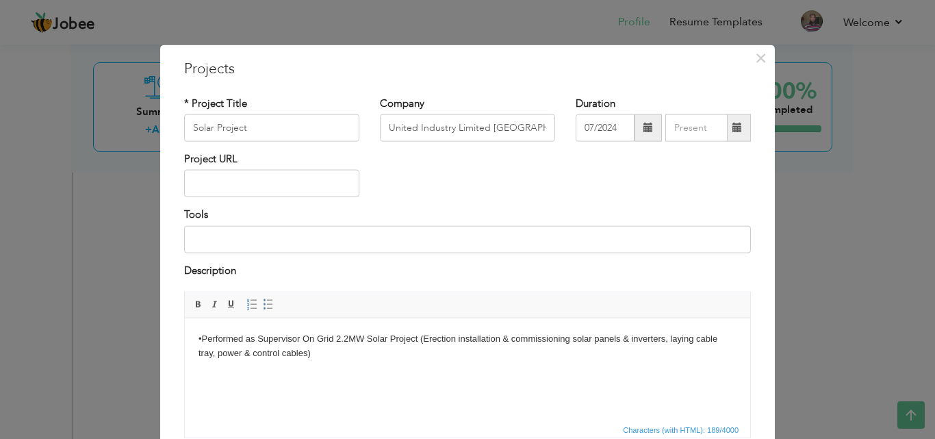
click at [313, 353] on body "•Performed as Supervisor On Grid 2.2MW Solar Project (Erection installation & c…" at bounding box center [467, 352] width 538 height 42
click at [253, 304] on link "Insert/Remove Numbered List" at bounding box center [251, 304] width 15 height 15
click at [263, 307] on span at bounding box center [268, 304] width 11 height 11
click at [196, 374] on html "•Performed as Supervisor On Grid 2.2MW Solar Project (Erection installation & c…" at bounding box center [467, 345] width 565 height 56
click at [323, 352] on body "•Performed as Supervisor On Grid 2.2MW Solar Project (Erection installation & c…" at bounding box center [467, 345] width 538 height 29
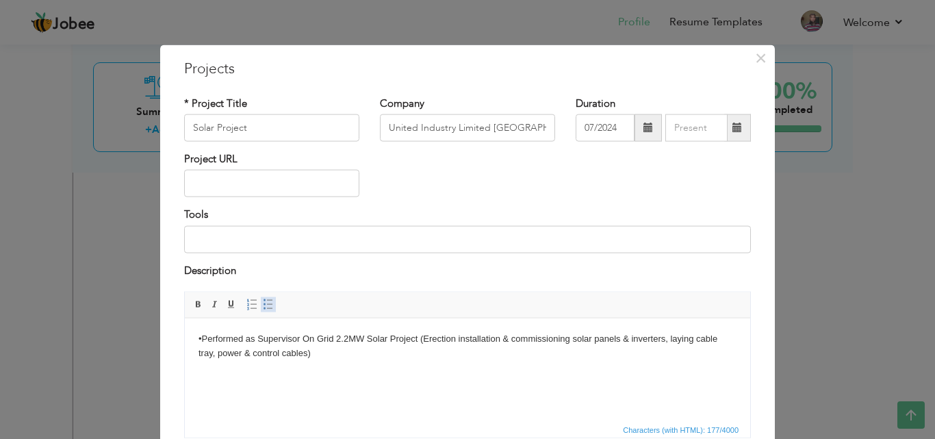
click at [263, 300] on span at bounding box center [268, 304] width 11 height 11
click at [200, 337] on body "•Performed as Supervisor On Grid 2.2MW Solar Project (Erection installation & c…" at bounding box center [467, 356] width 538 height 51
click at [261, 307] on link "Insert/Remove Bulleted List" at bounding box center [268, 304] width 15 height 15
click at [229, 374] on html "Performed as Supervisor On Grid 2.2MW Solar Project (Erection installation & co…" at bounding box center [467, 352] width 565 height 70
click at [391, 369] on li "Installed Solar panels with all protections" at bounding box center [467, 367] width 483 height 14
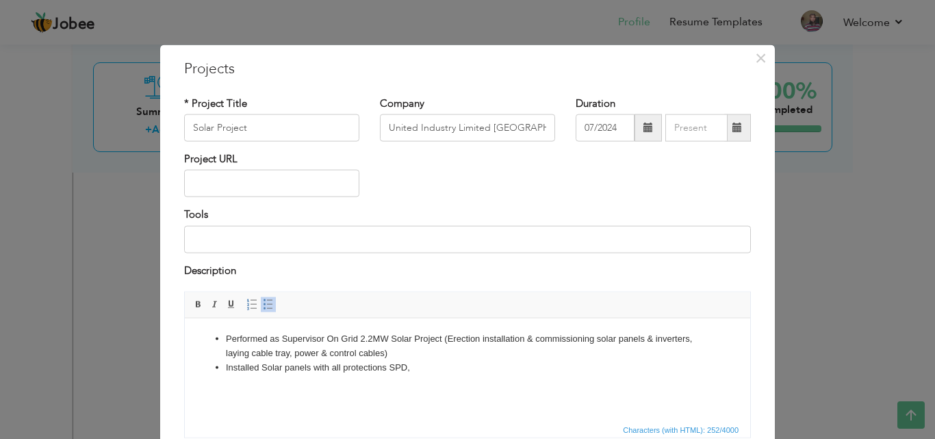
click at [391, 369] on li "Installed Solar panels with all protections SPD," at bounding box center [467, 367] width 483 height 14
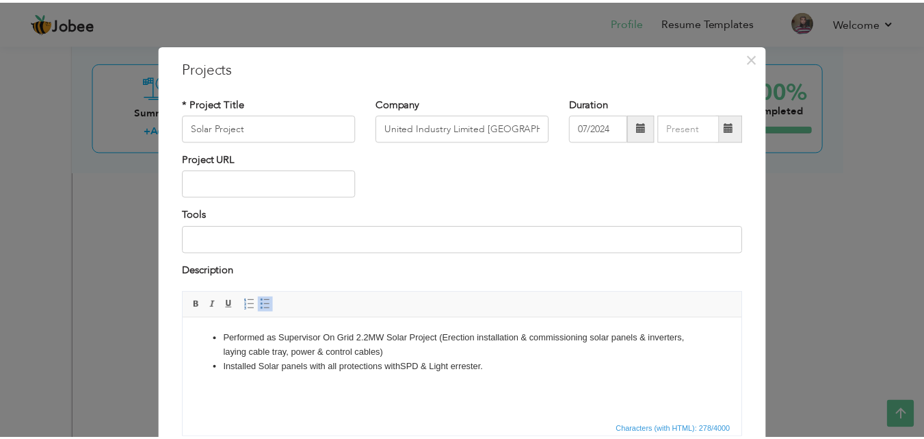
scroll to position [110, 0]
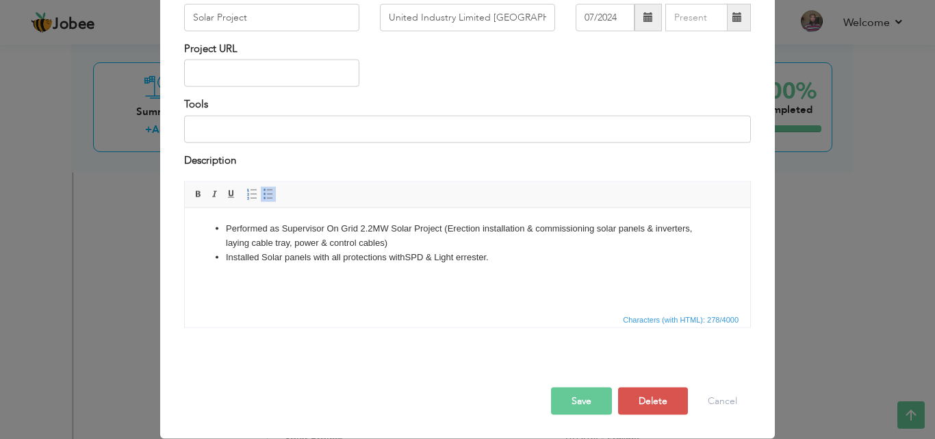
click at [582, 398] on button "Save" at bounding box center [581, 400] width 61 height 27
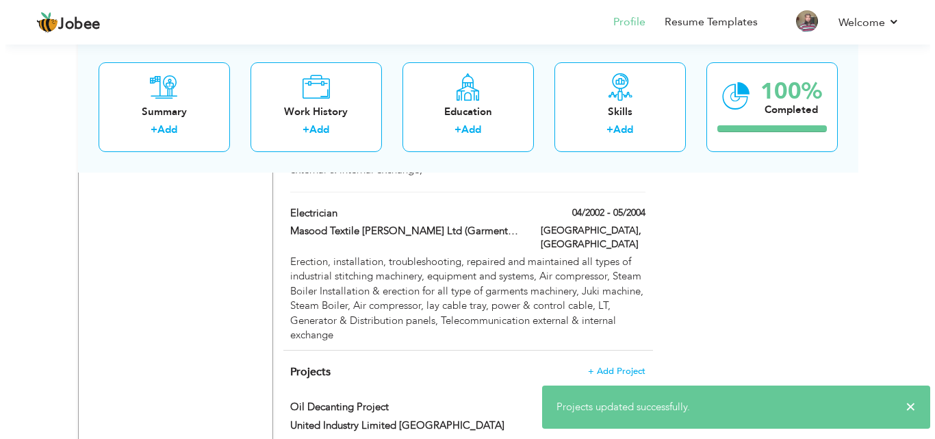
scroll to position [2211, 0]
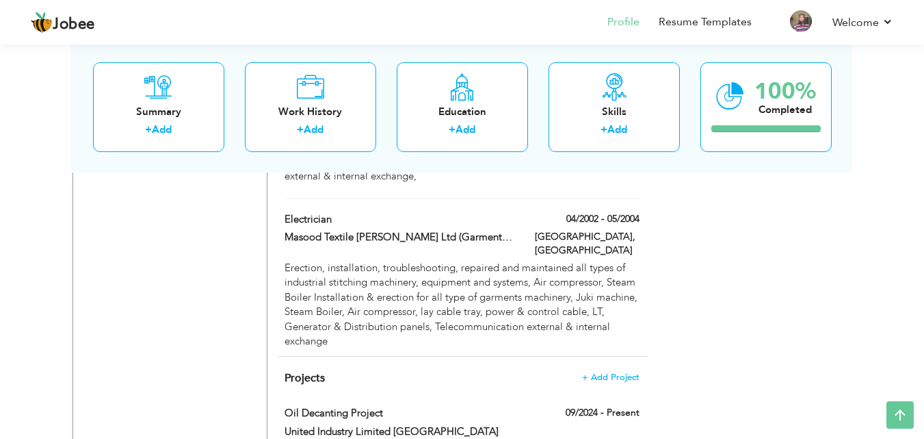
type input "Oil Decanting Project"
type input "09/2024"
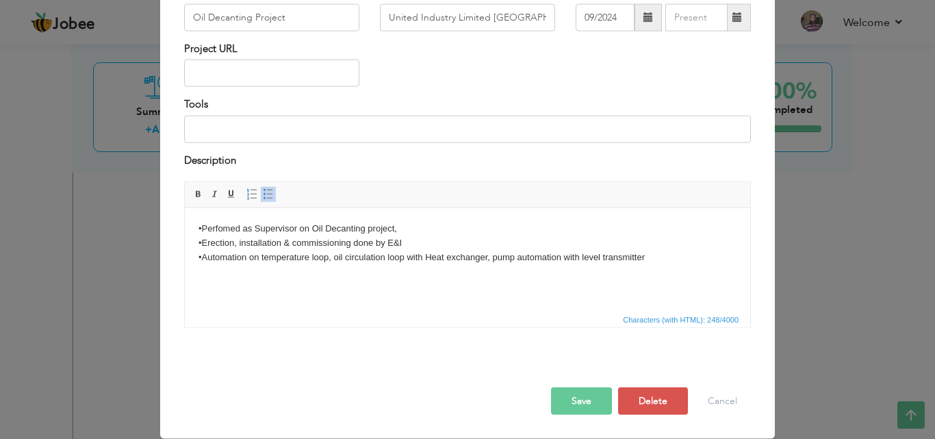
scroll to position [0, 0]
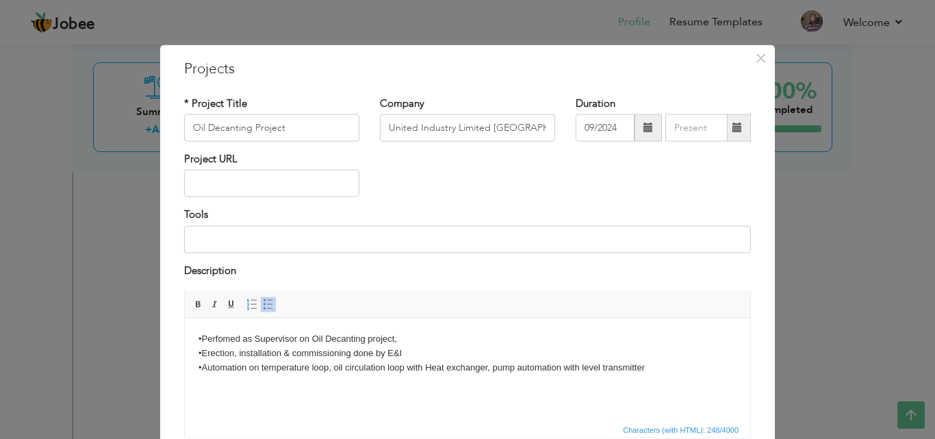
click at [631, 365] on body "•Perfomed as Supervisor on Oil Decanting project, •Erection, installation & com…" at bounding box center [467, 352] width 538 height 42
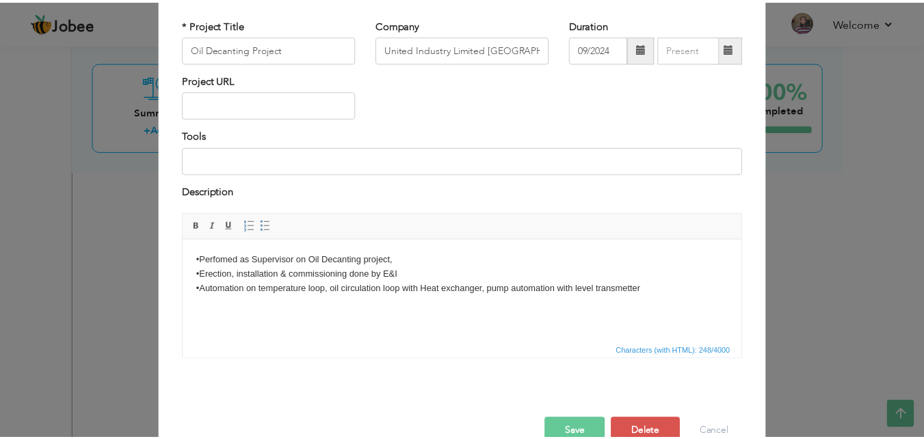
scroll to position [110, 0]
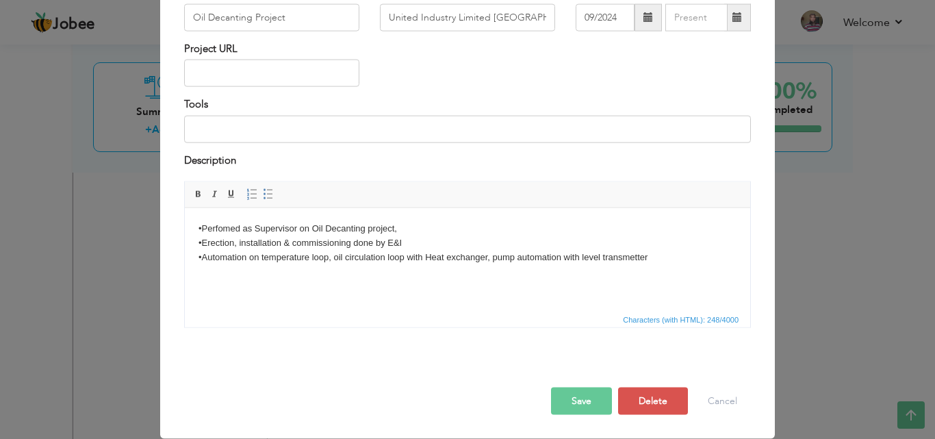
click at [566, 397] on button "Save" at bounding box center [581, 400] width 61 height 27
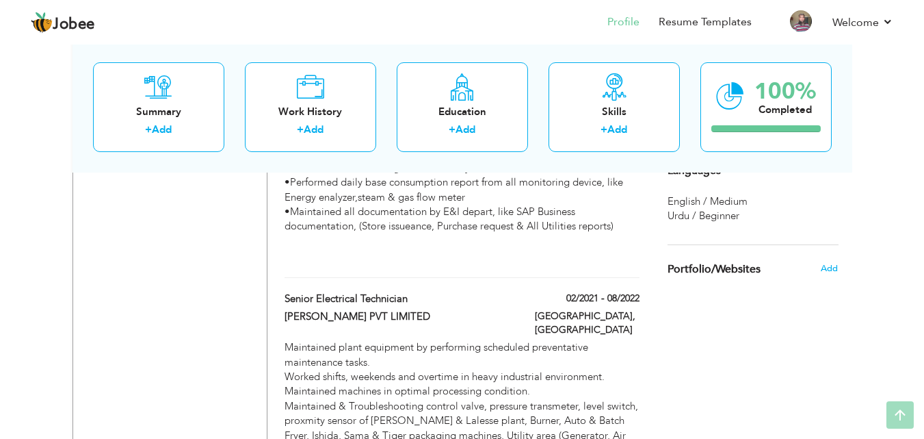
scroll to position [0, 0]
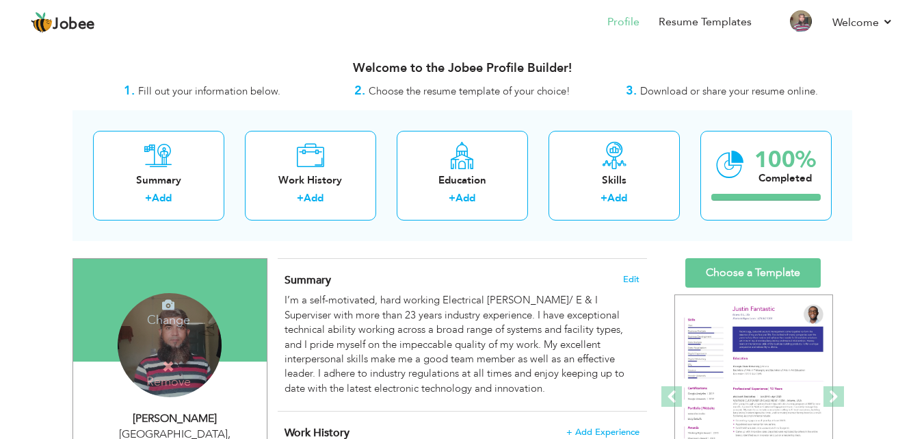
click at [161, 320] on h4 "Change" at bounding box center [169, 310] width 98 height 33
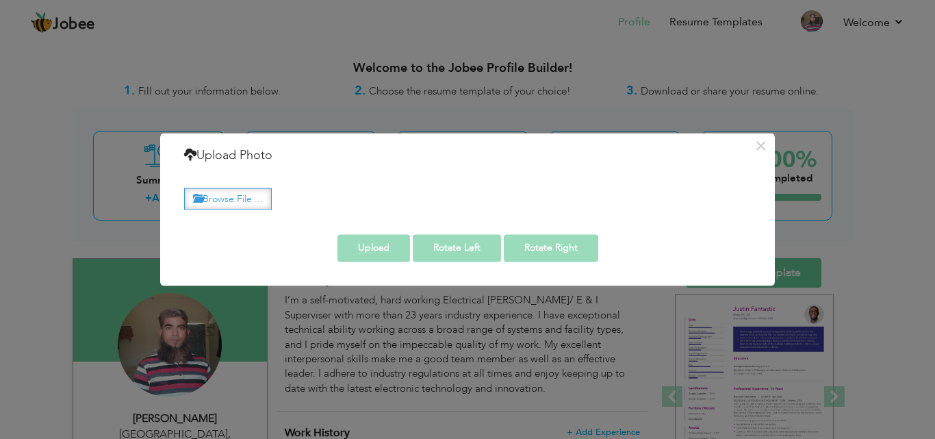
click at [247, 194] on label "Browse File ..." at bounding box center [228, 198] width 88 height 21
click at [0, 0] on input "Browse File ..." at bounding box center [0, 0] width 0 height 0
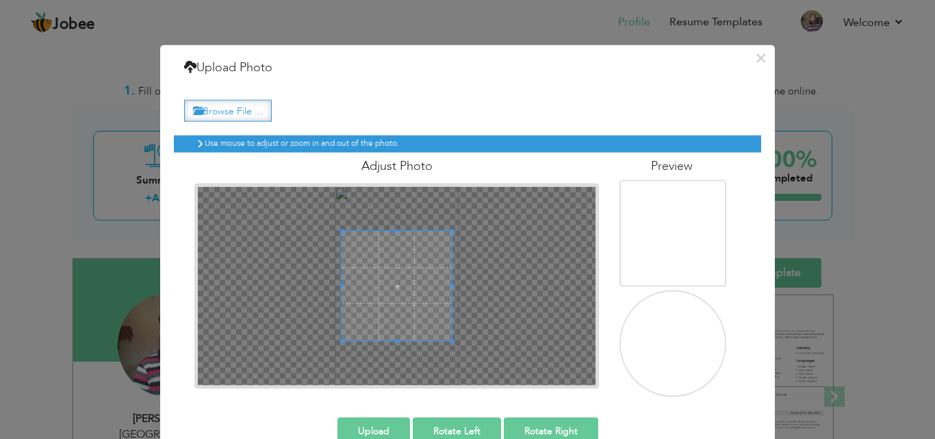
click at [232, 113] on label "Browse File ..." at bounding box center [228, 110] width 88 height 21
click at [0, 0] on input "Browse File ..." at bounding box center [0, 0] width 0 height 0
click at [755, 62] on button "×" at bounding box center [760, 58] width 22 height 22
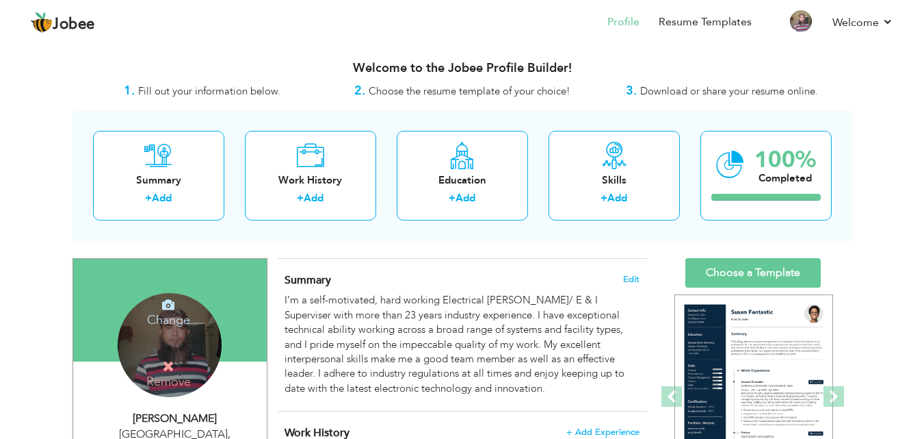
click at [168, 325] on h4 "Change" at bounding box center [169, 310] width 98 height 33
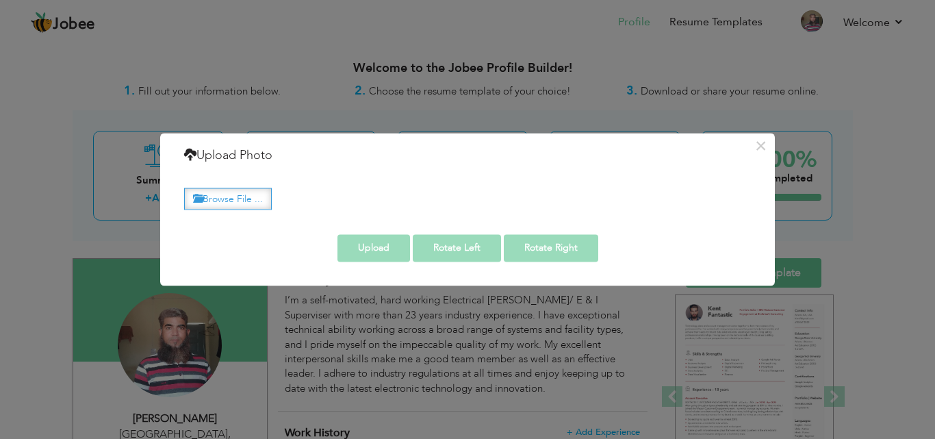
click at [244, 200] on label "Browse File ..." at bounding box center [228, 198] width 88 height 21
click at [0, 0] on input "Browse File ..." at bounding box center [0, 0] width 0 height 0
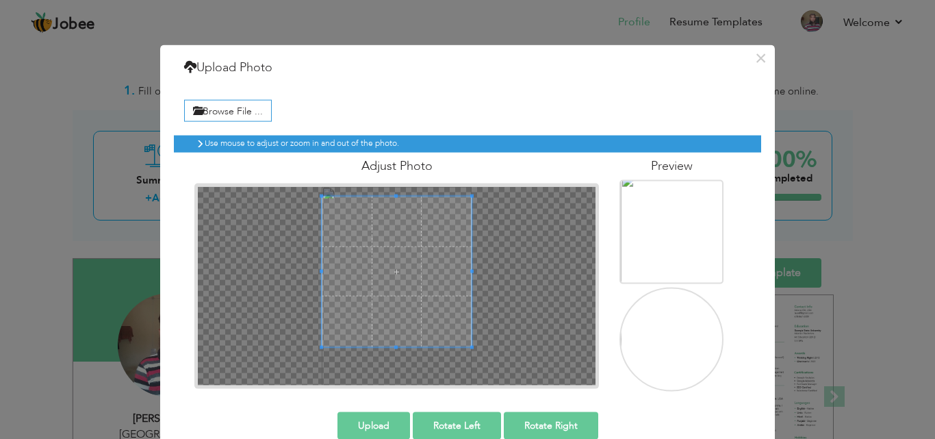
click at [394, 188] on div at bounding box center [397, 285] width 398 height 198
click at [392, 365] on div at bounding box center [397, 285] width 398 height 198
click at [389, 369] on div at bounding box center [397, 285] width 398 height 198
click at [753, 60] on button "×" at bounding box center [760, 58] width 22 height 22
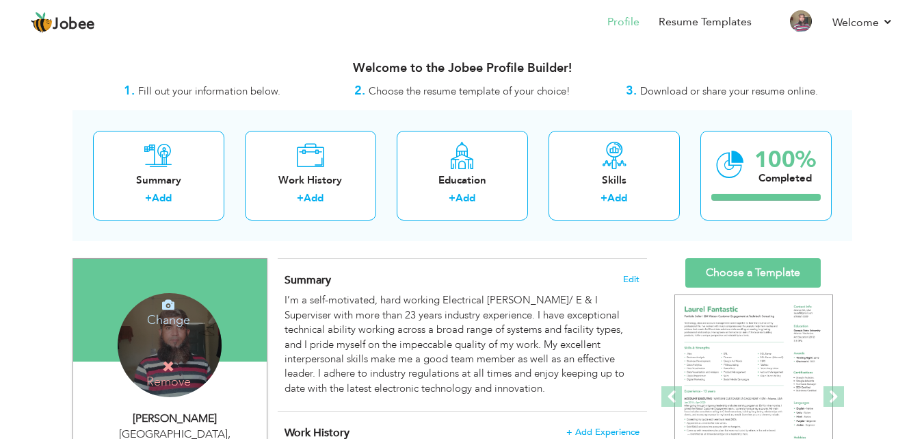
click at [183, 329] on div "Change Remove" at bounding box center [170, 345] width 104 height 104
click at [168, 379] on h4 "Remove" at bounding box center [169, 373] width 98 height 29
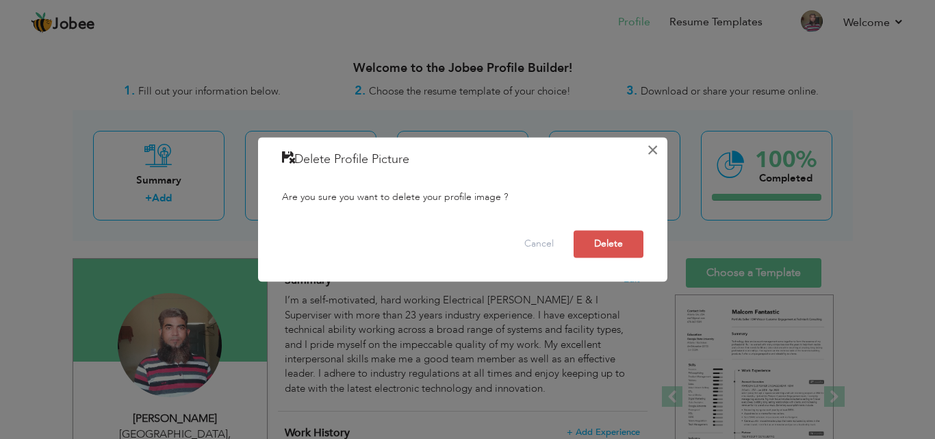
click at [653, 153] on button "×" at bounding box center [653, 150] width 22 height 22
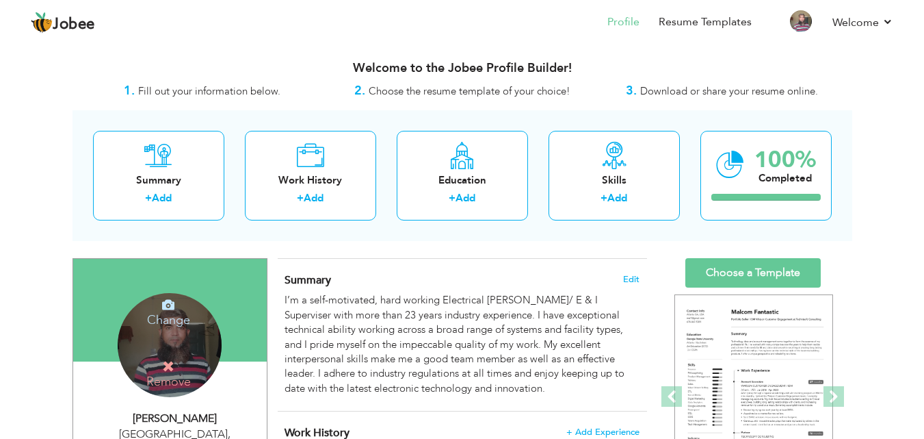
click at [169, 320] on h4 "Change" at bounding box center [169, 310] width 98 height 33
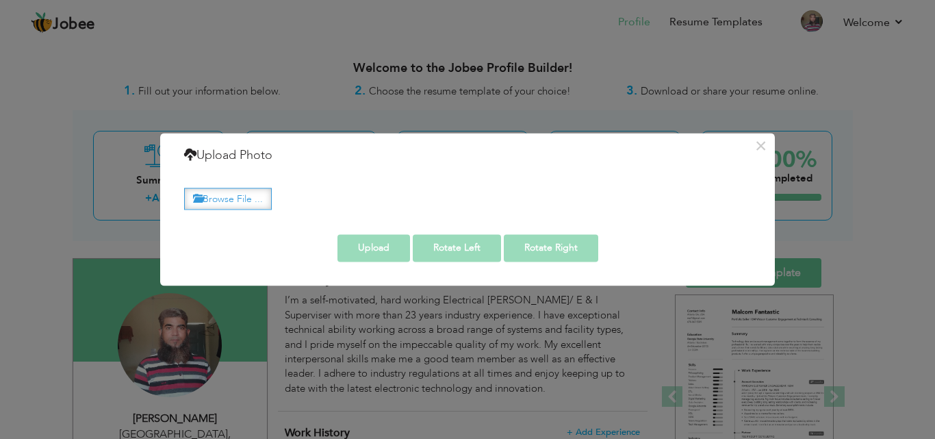
click at [226, 198] on label "Browse File ..." at bounding box center [228, 198] width 88 height 21
click at [0, 0] on input "Browse File ..." at bounding box center [0, 0] width 0 height 0
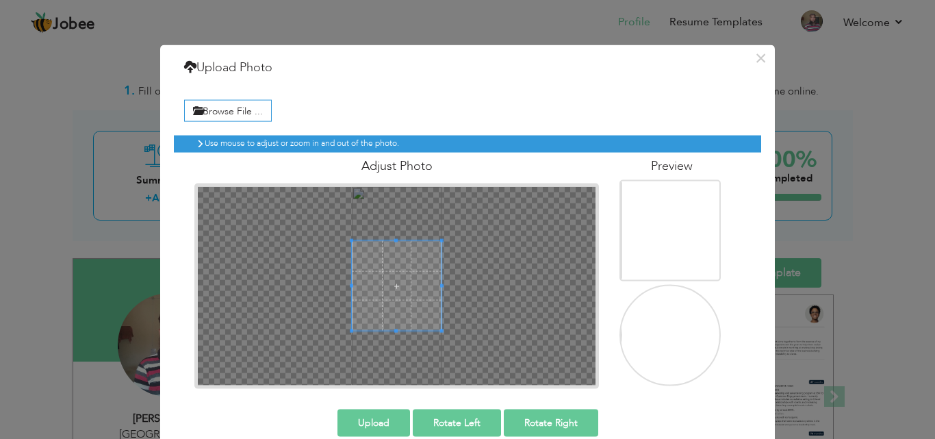
click at [392, 226] on div at bounding box center [397, 285] width 398 height 198
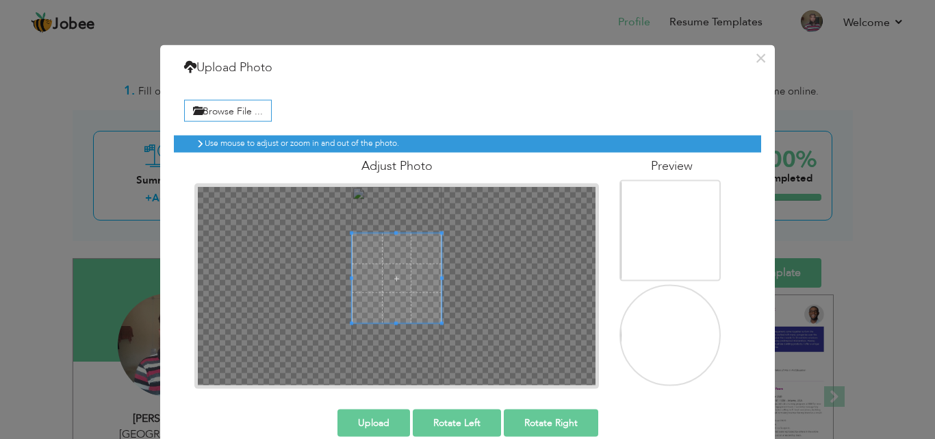
click at [393, 275] on span at bounding box center [396, 277] width 89 height 89
click at [390, 342] on div at bounding box center [397, 285] width 398 height 198
click at [372, 424] on button "Upload" at bounding box center [373, 421] width 73 height 27
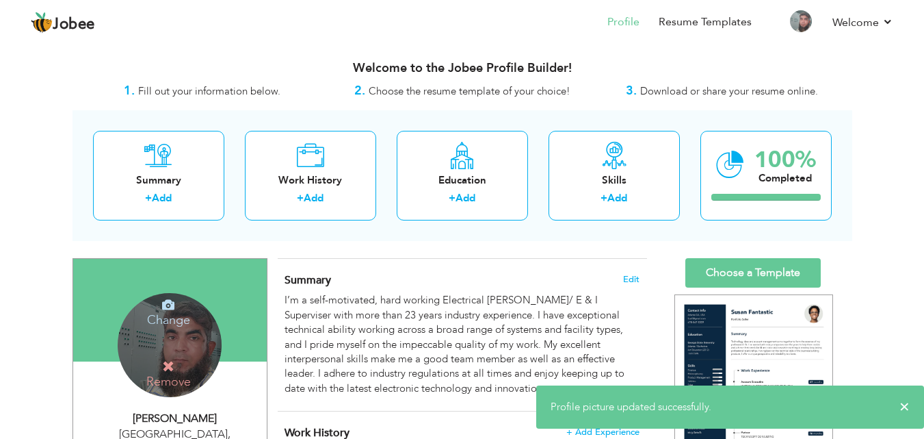
click at [186, 355] on div "Change Remove" at bounding box center [170, 345] width 104 height 104
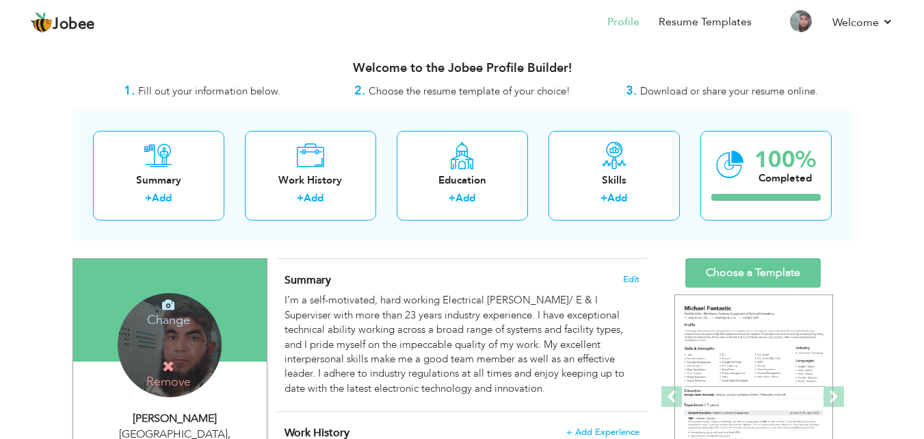
click at [179, 342] on div "Change Remove" at bounding box center [170, 345] width 104 height 104
click at [174, 314] on h4 "Change" at bounding box center [169, 310] width 98 height 33
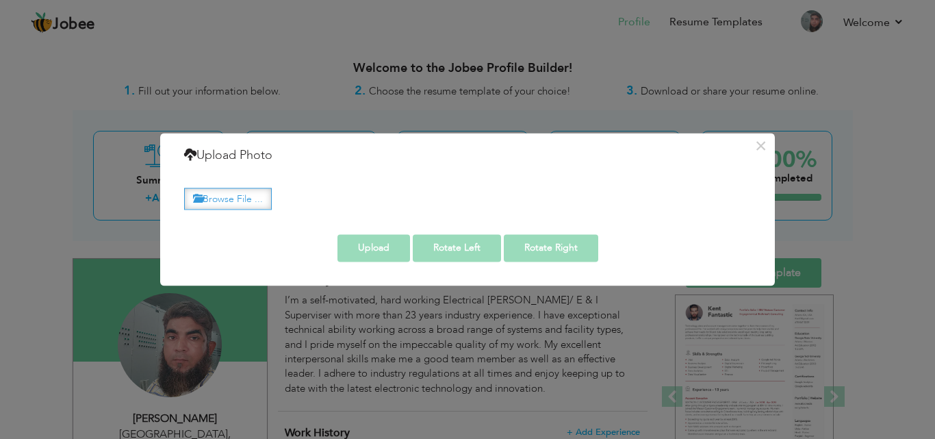
click at [237, 198] on label "Browse File ..." at bounding box center [228, 198] width 88 height 21
click at [0, 0] on input "Browse File ..." at bounding box center [0, 0] width 0 height 0
click at [237, 198] on label "Browse File ..." at bounding box center [228, 198] width 88 height 21
click at [0, 0] on input "Browse File ..." at bounding box center [0, 0] width 0 height 0
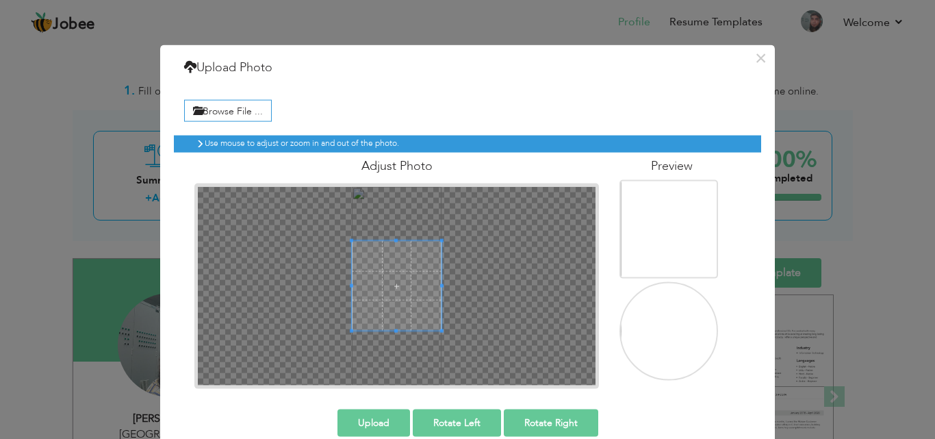
click at [393, 213] on div at bounding box center [397, 285] width 398 height 198
click at [407, 274] on span at bounding box center [396, 277] width 89 height 89
click at [758, 60] on button "×" at bounding box center [760, 58] width 22 height 22
